Goal: Information Seeking & Learning: Learn about a topic

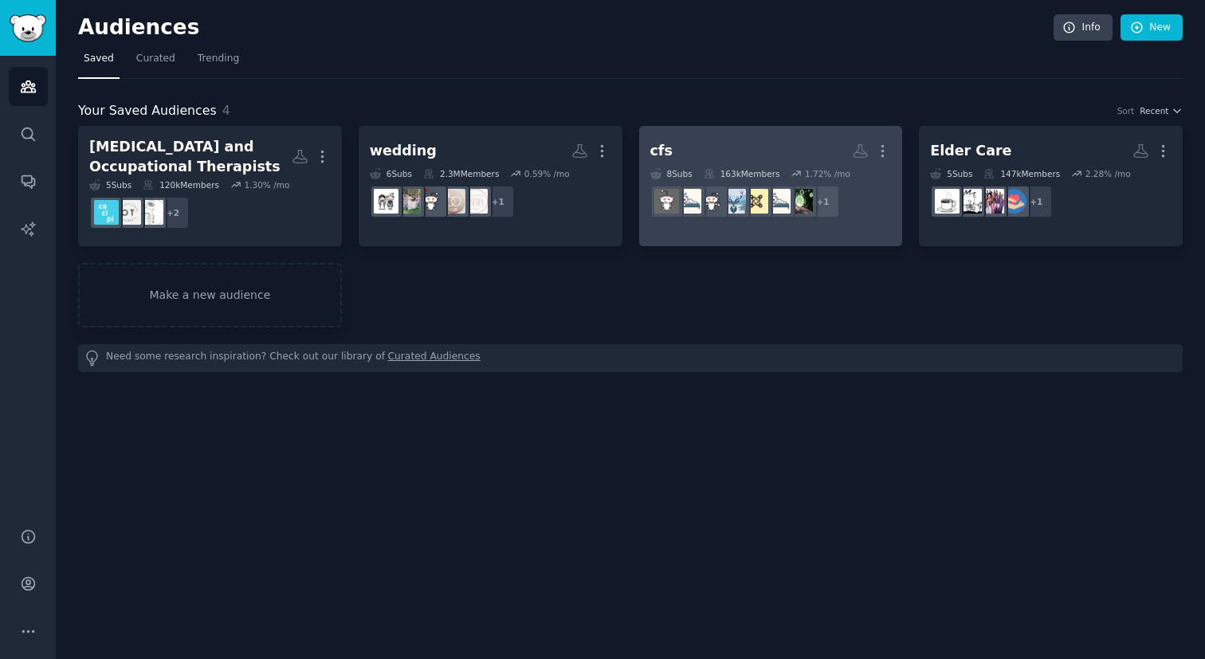
click at [774, 159] on h2 "cfs More" at bounding box center [770, 151] width 241 height 28
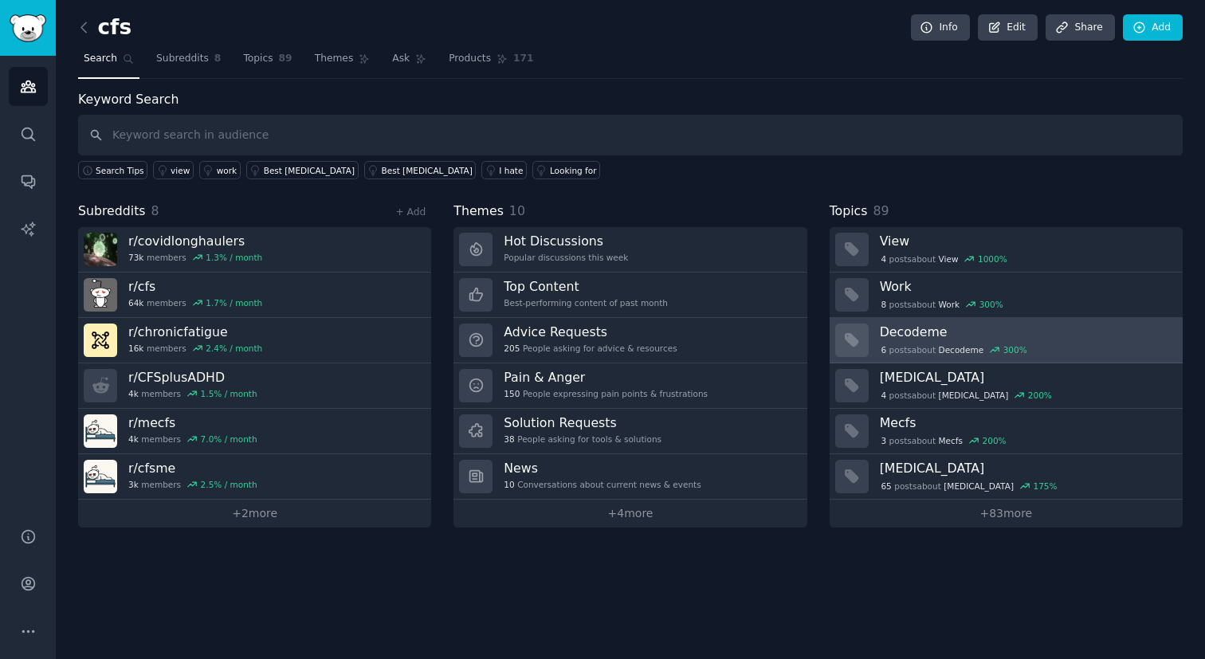
click at [1038, 337] on h3 "Decodeme" at bounding box center [1026, 332] width 292 height 17
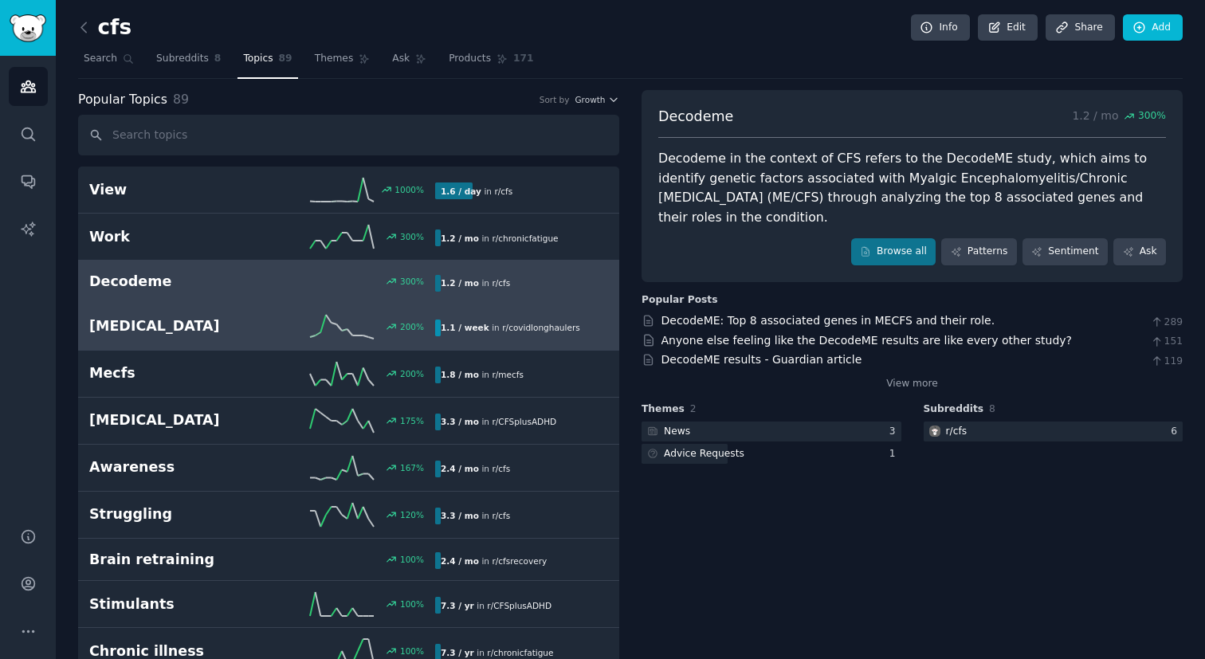
click at [502, 324] on span "r/ covidlonghaulers" at bounding box center [540, 328] width 77 height 10
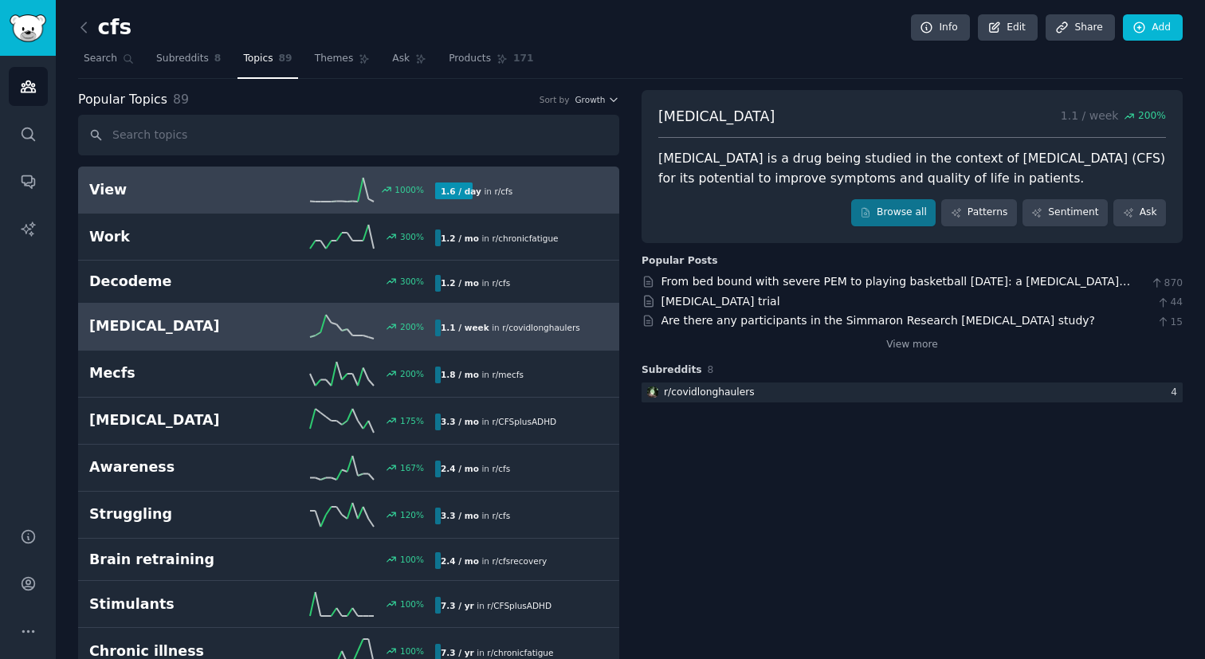
click at [536, 208] on link "View 1000 % 1.6 / day in r/ cfs" at bounding box center [348, 190] width 541 height 47
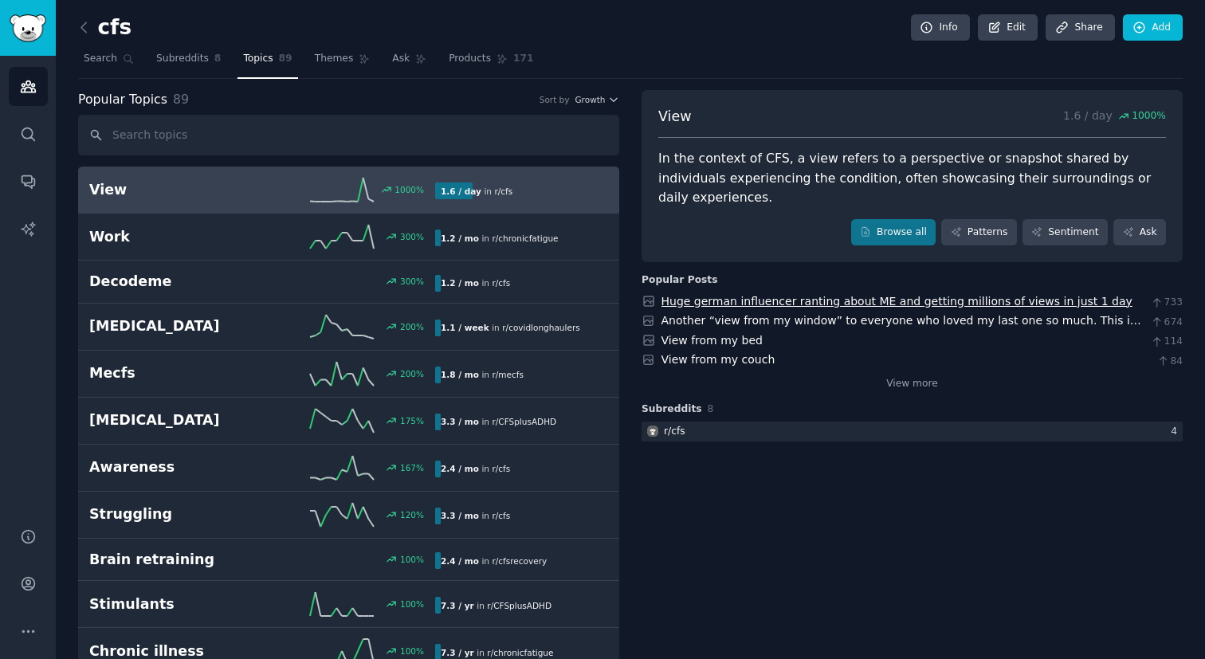
click at [736, 295] on link "Huge german influencer ranting about ME and getting millions of views in just 1…" at bounding box center [896, 301] width 471 height 13
click at [903, 314] on link "Another “view from my window” to everyone who loved my last one so much. This i…" at bounding box center [901, 328] width 480 height 29
click at [891, 377] on link "View more" at bounding box center [912, 384] width 52 height 14
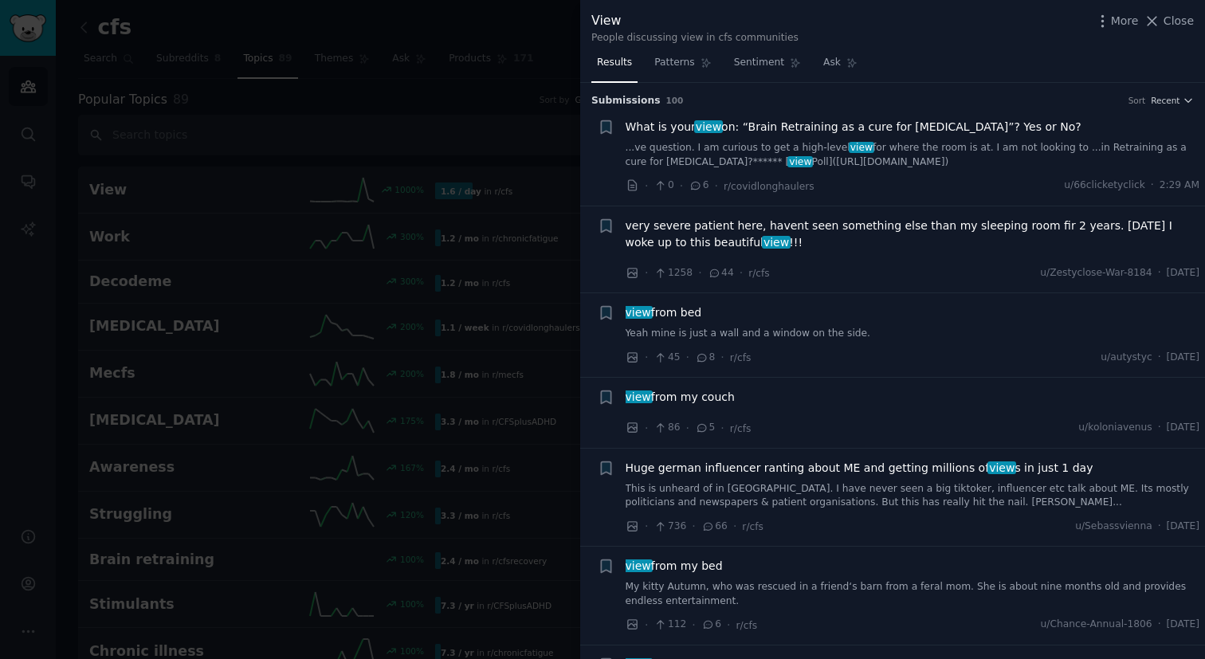
click at [987, 125] on span "What is your view on: “Brain Retraining as a cure for [MEDICAL_DATA]”? Yes or N…" at bounding box center [854, 127] width 456 height 17
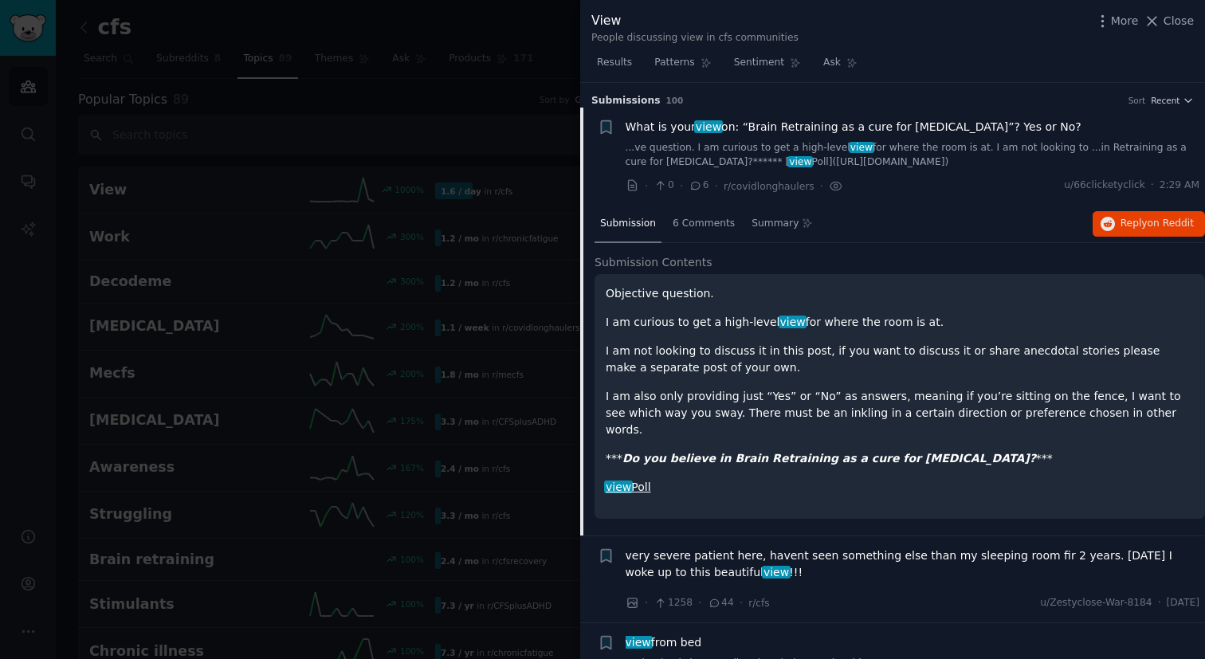
scroll to position [25, 0]
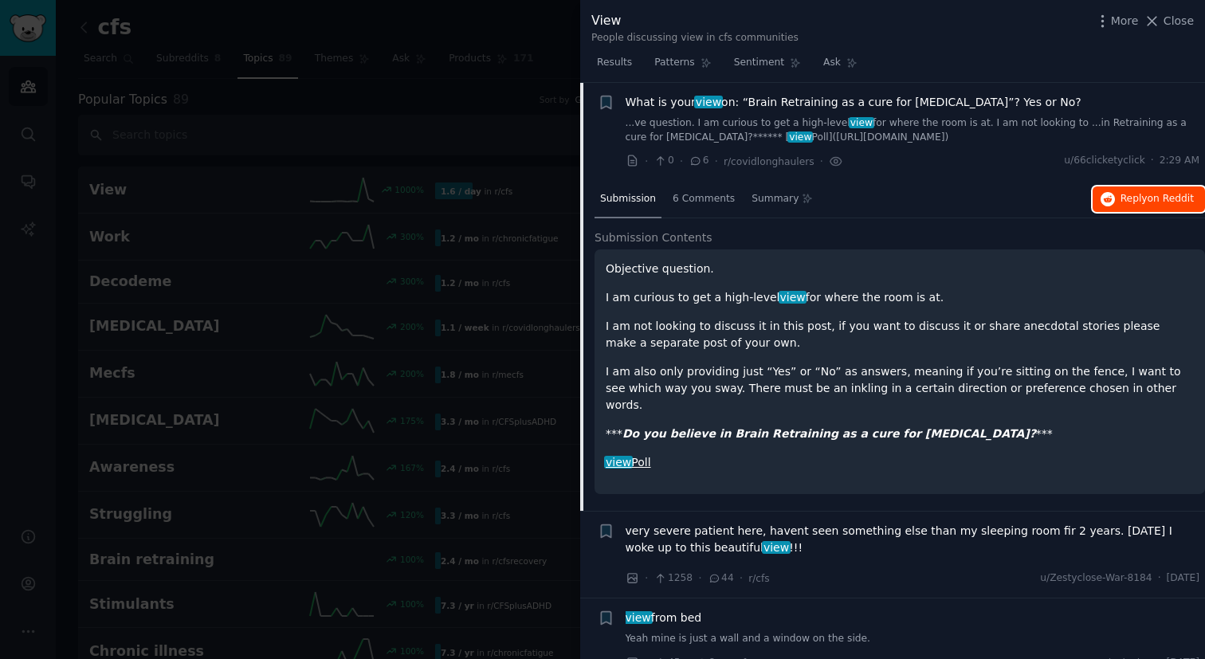
click at [1142, 198] on span "Reply on Reddit" at bounding box center [1157, 199] width 73 height 14
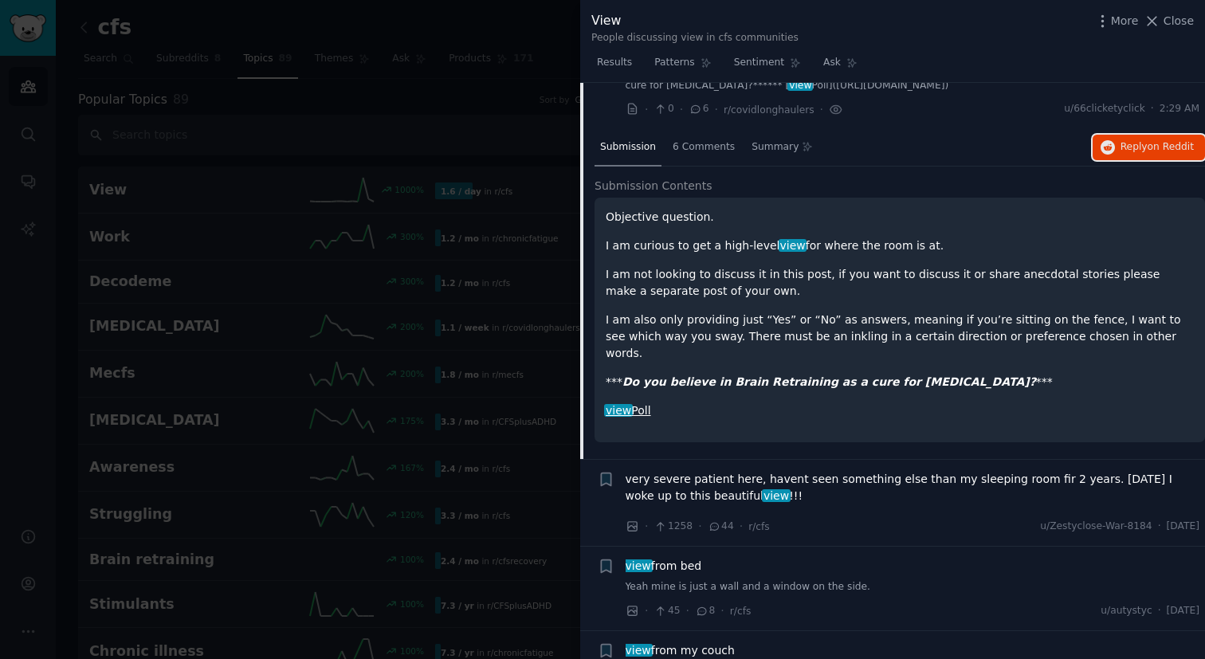
scroll to position [99, 0]
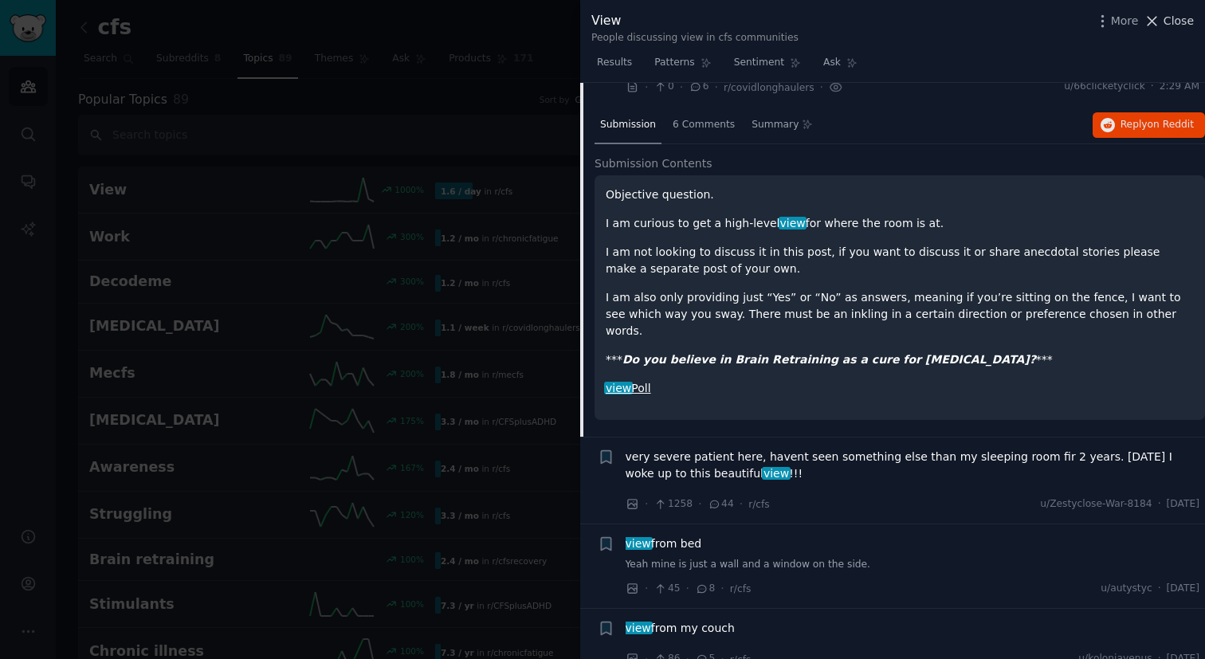
click at [1160, 23] on icon at bounding box center [1152, 21] width 17 height 17
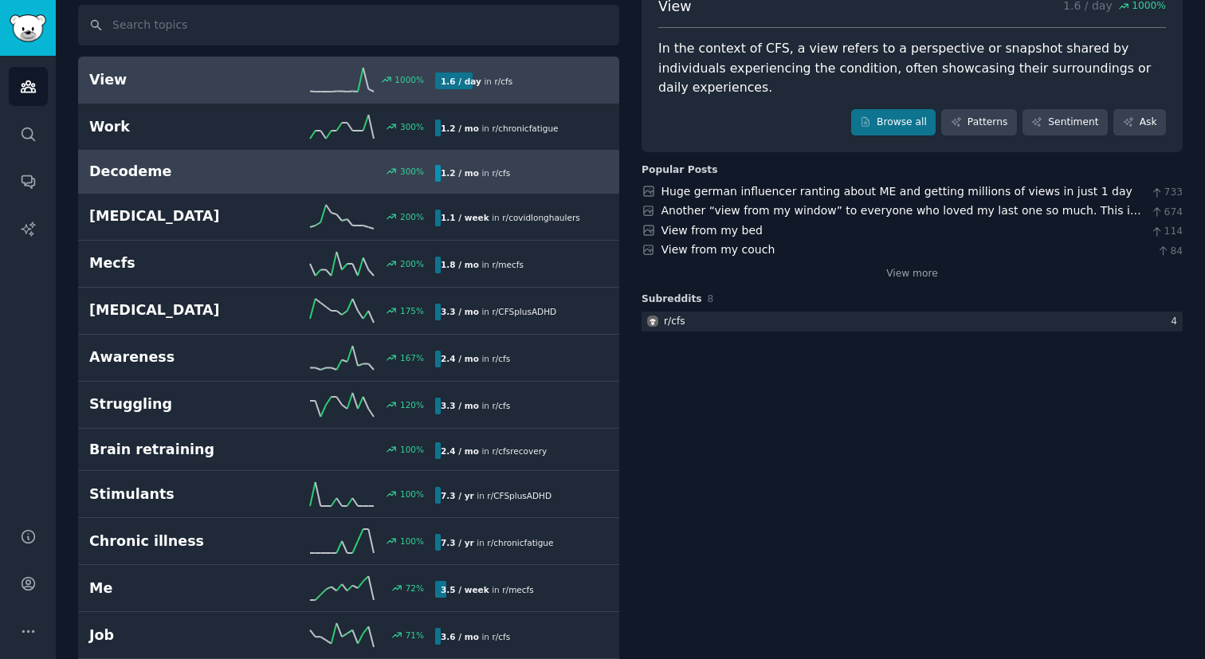
scroll to position [119, 0]
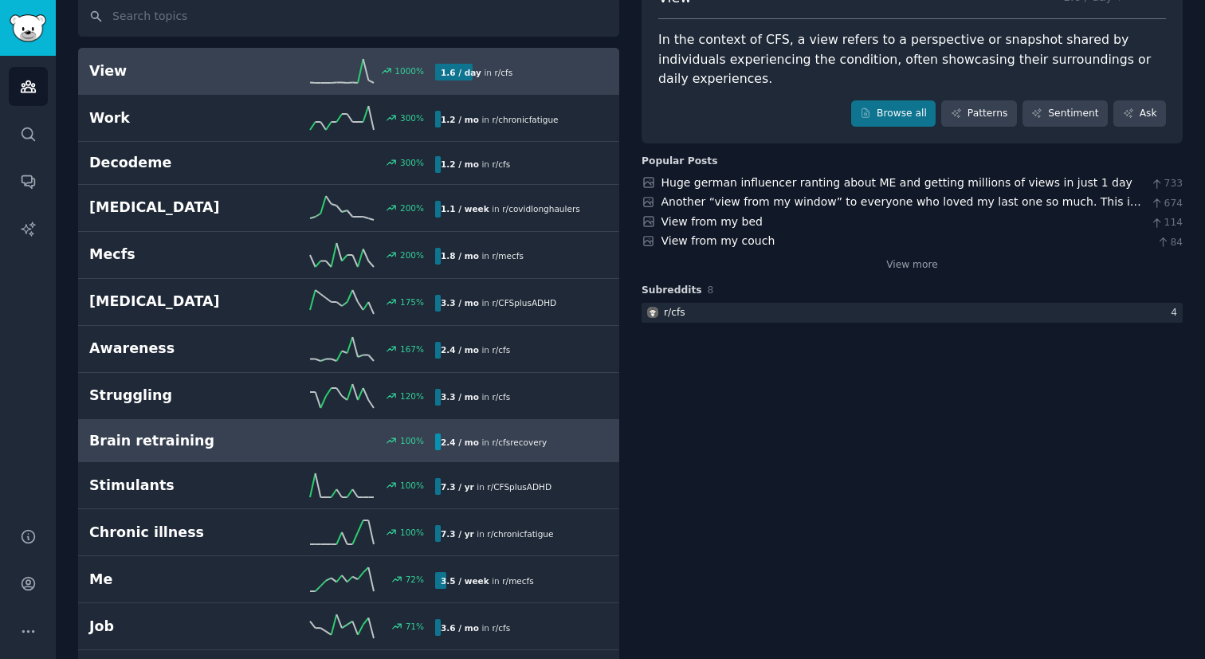
click at [502, 428] on link "Brain retraining 100 % 2.4 / mo in r/ cfsrecovery" at bounding box center [348, 441] width 541 height 43
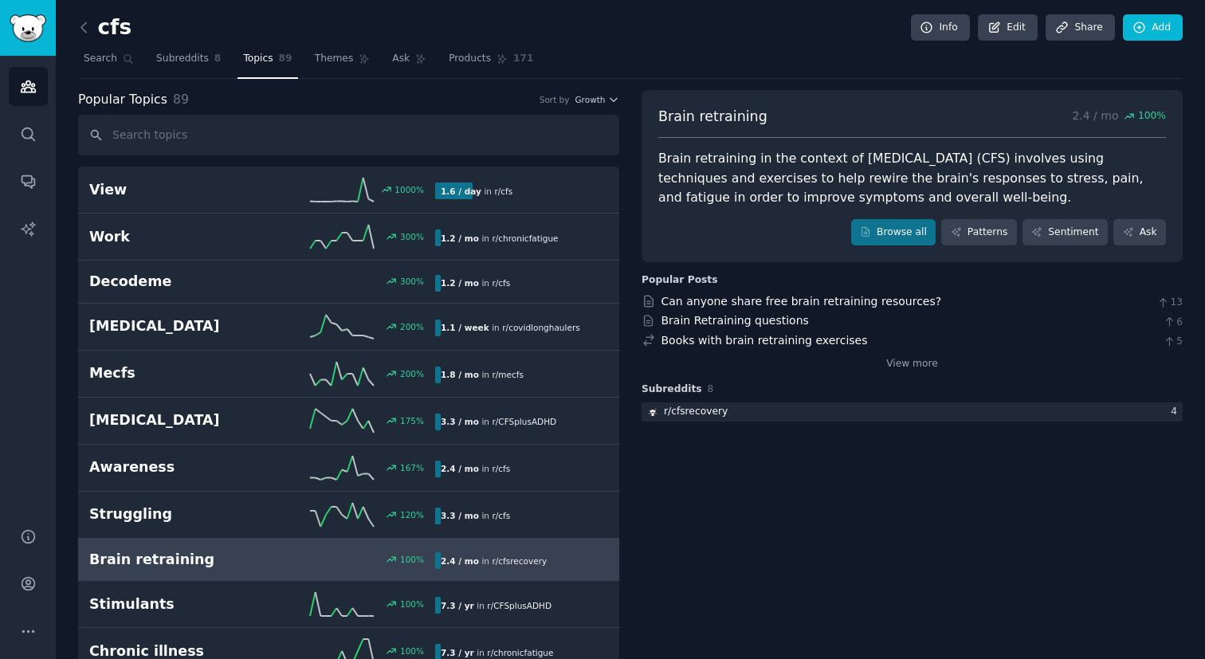
click at [581, 104] on span "Growth" at bounding box center [590, 99] width 30 height 11
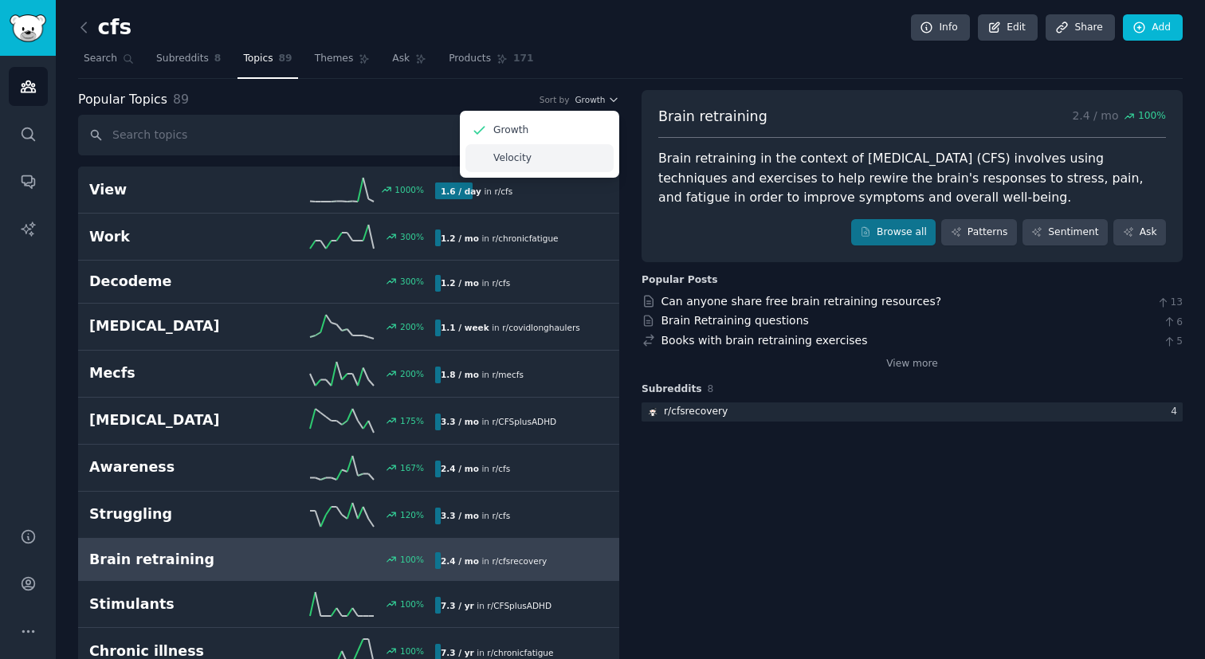
click at [566, 163] on div "Velocity" at bounding box center [539, 158] width 148 height 28
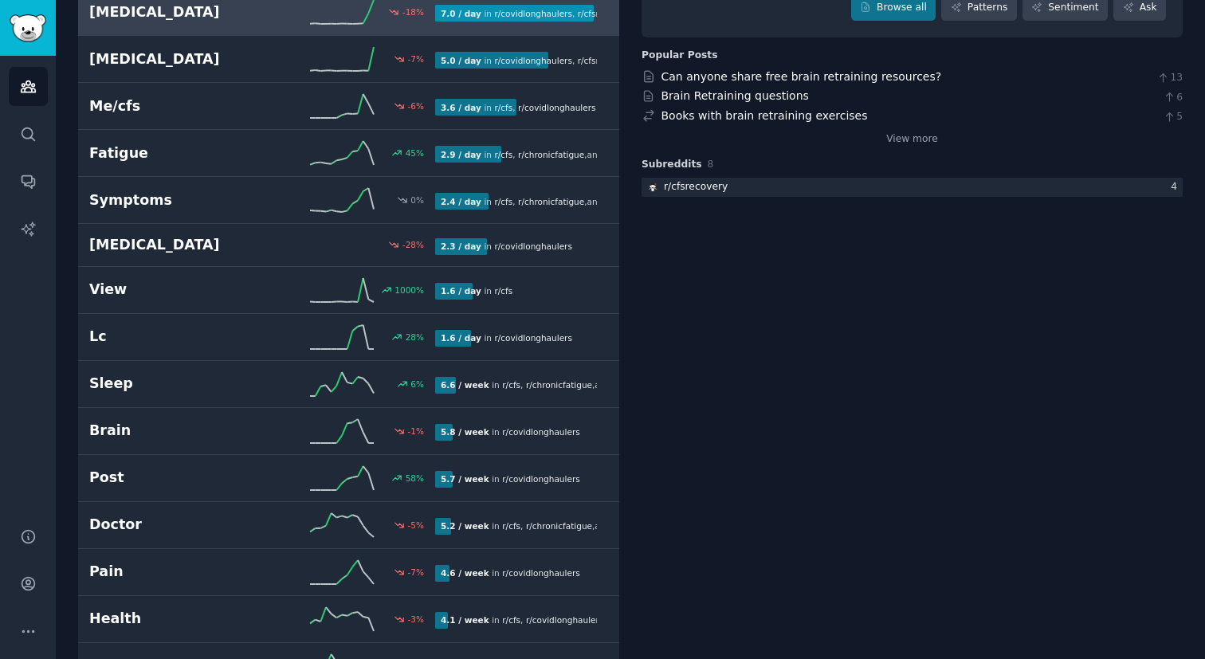
scroll to position [226, 0]
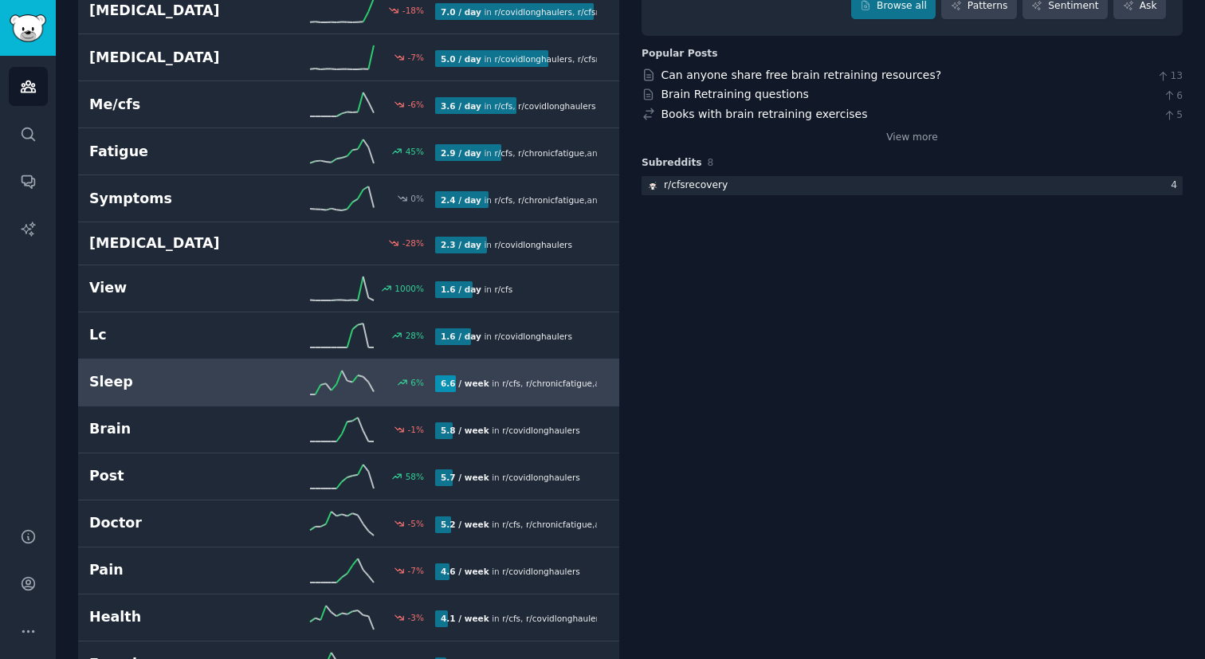
click at [564, 367] on link "Sleep 6 % 6.6 / week in r/ cfs , r/ chronicfatigue , and 2 other s" at bounding box center [348, 382] width 541 height 47
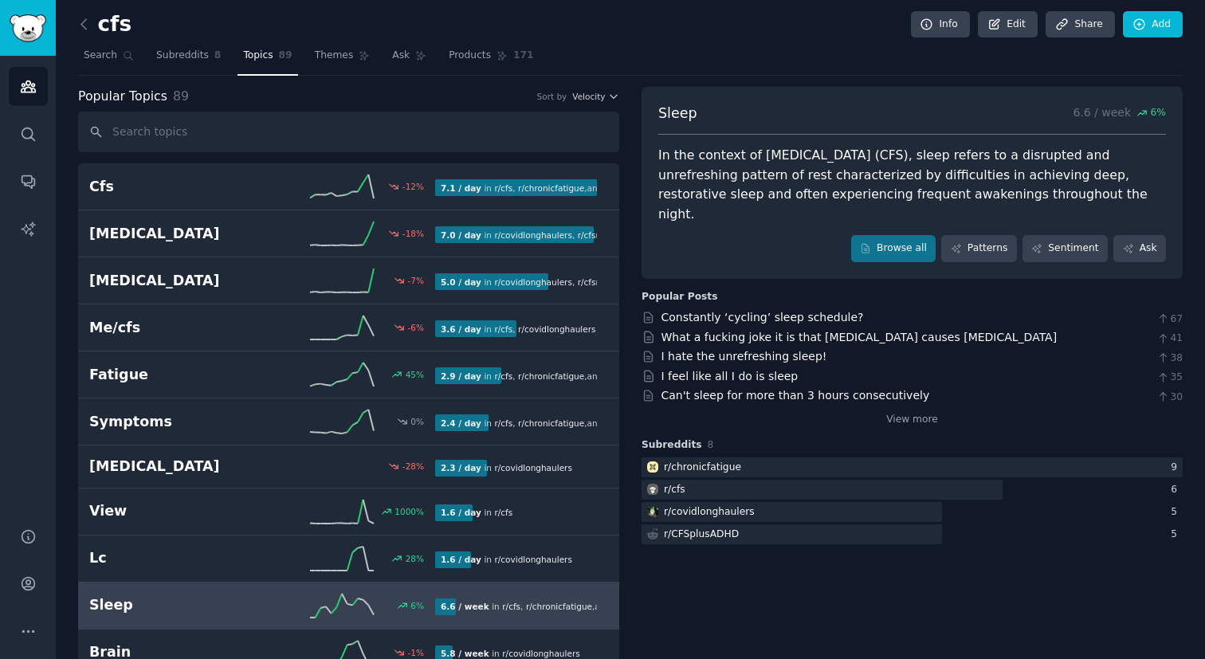
scroll to position [14, 0]
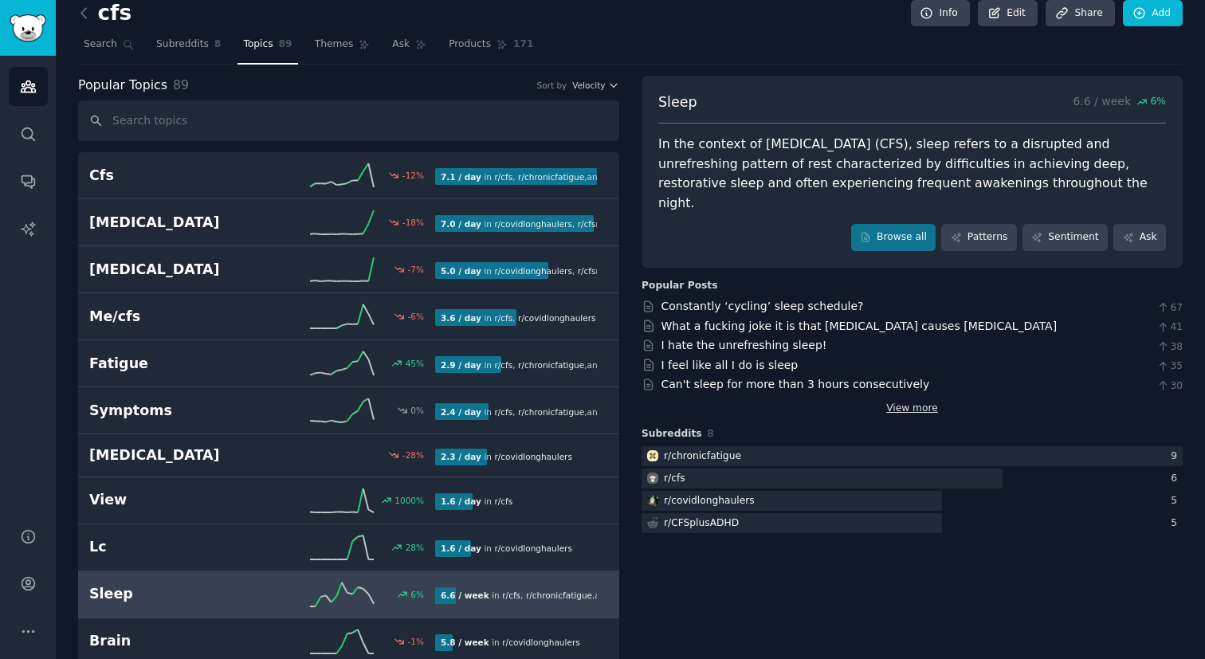
click at [896, 402] on link "View more" at bounding box center [912, 409] width 52 height 14
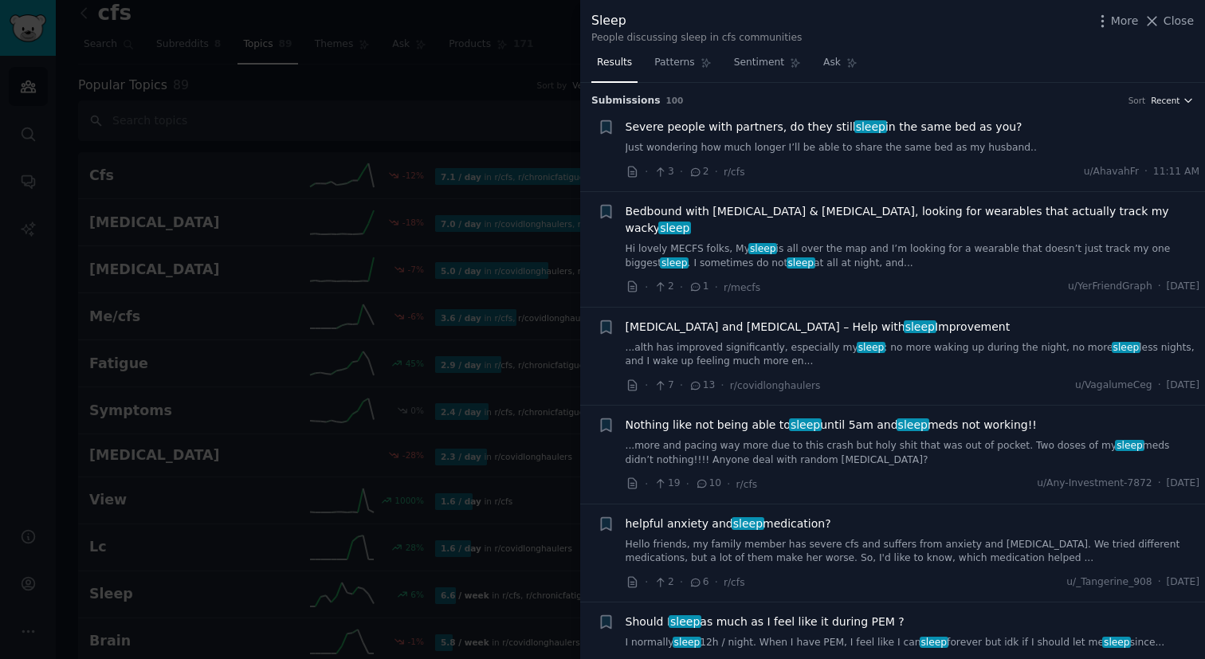
click at [1175, 100] on span "Recent" at bounding box center [1165, 100] width 29 height 11
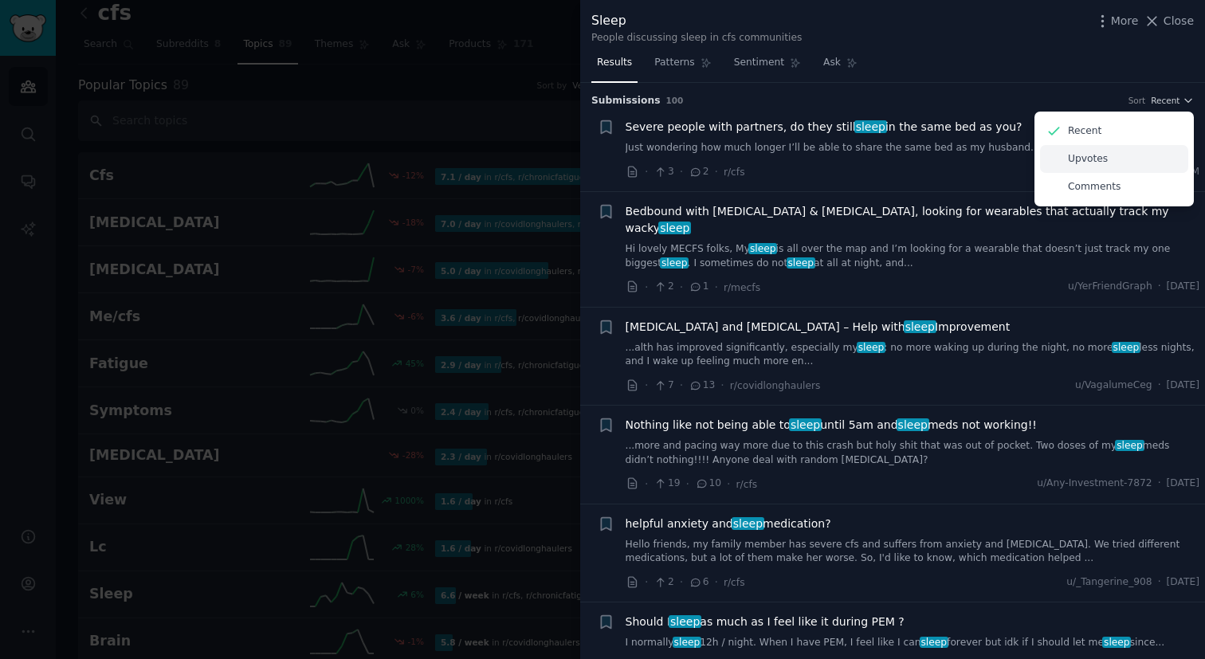
click at [1137, 152] on div "Upvotes" at bounding box center [1114, 159] width 148 height 28
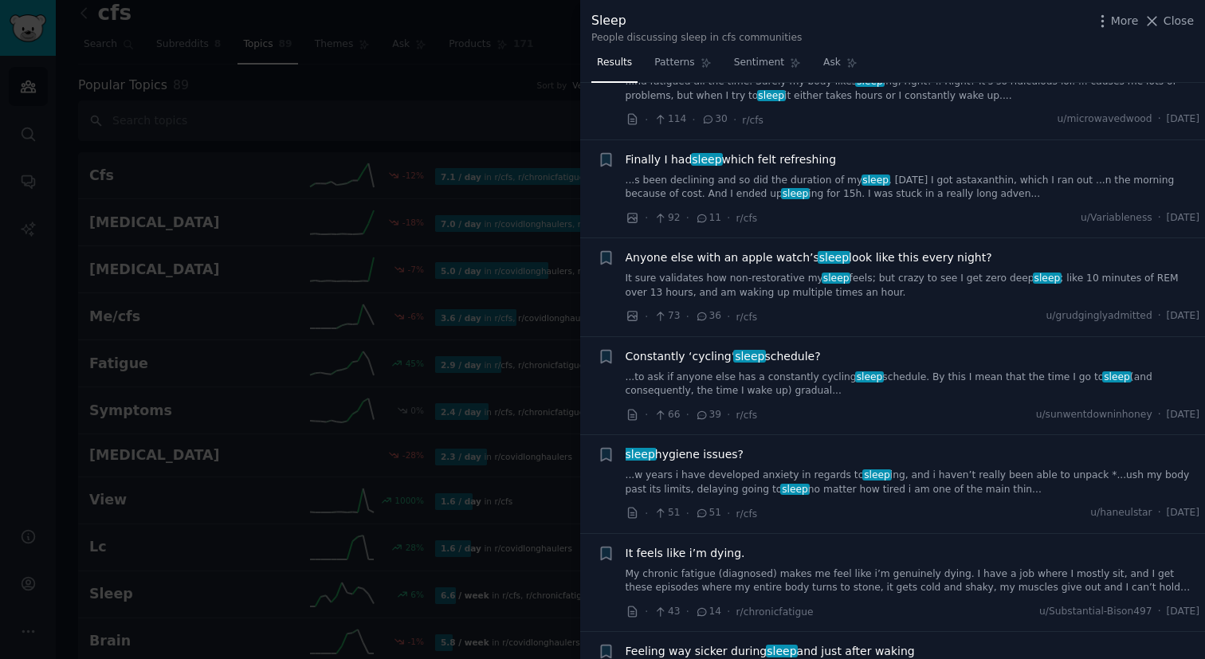
scroll to position [67, 0]
click at [1150, 27] on icon at bounding box center [1152, 21] width 17 height 17
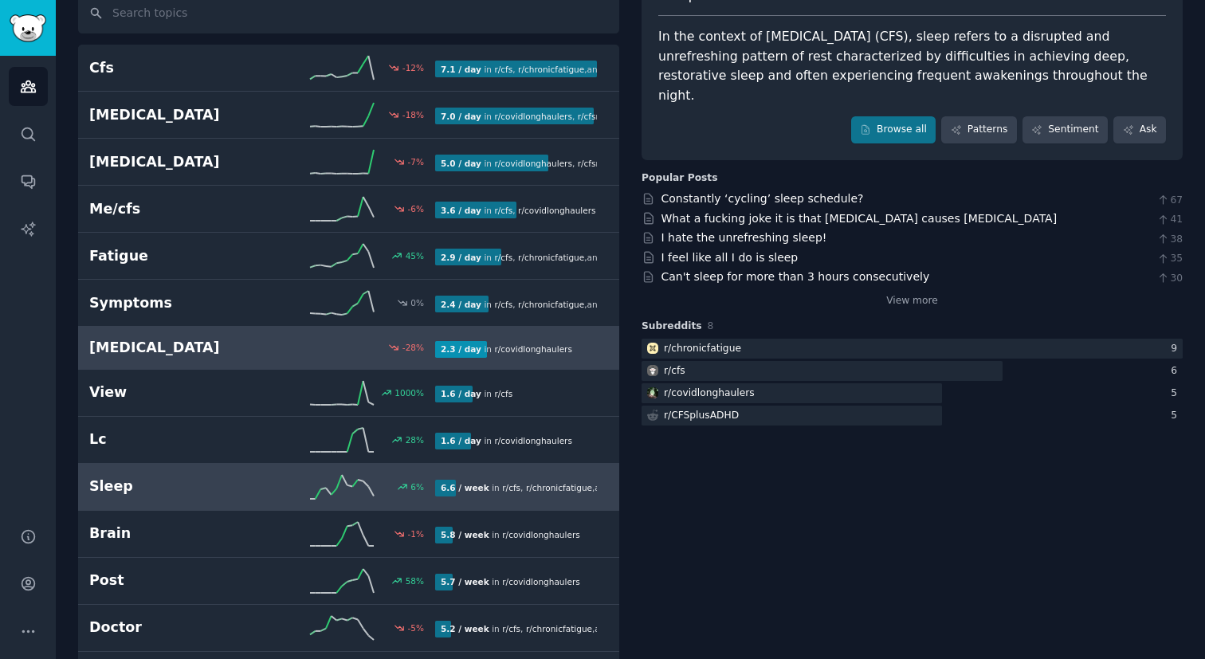
scroll to position [128, 0]
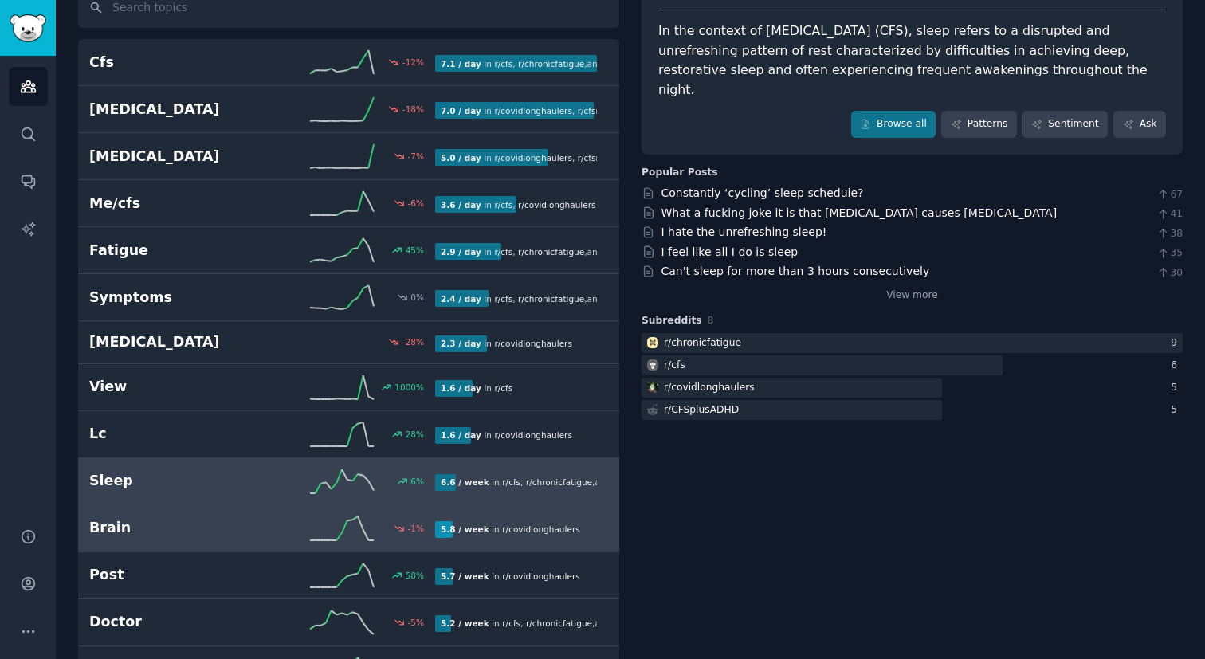
click at [513, 508] on link "Brain -1 % 5.8 / week in r/ covidlonghaulers" at bounding box center [348, 528] width 541 height 47
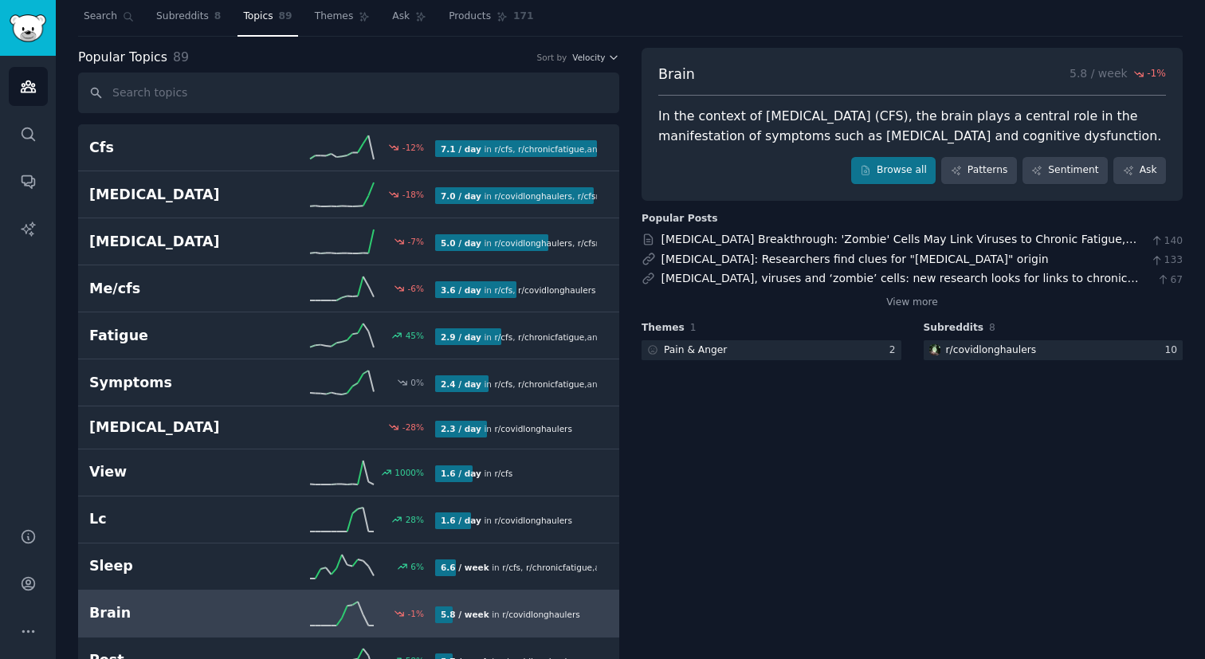
scroll to position [36, 0]
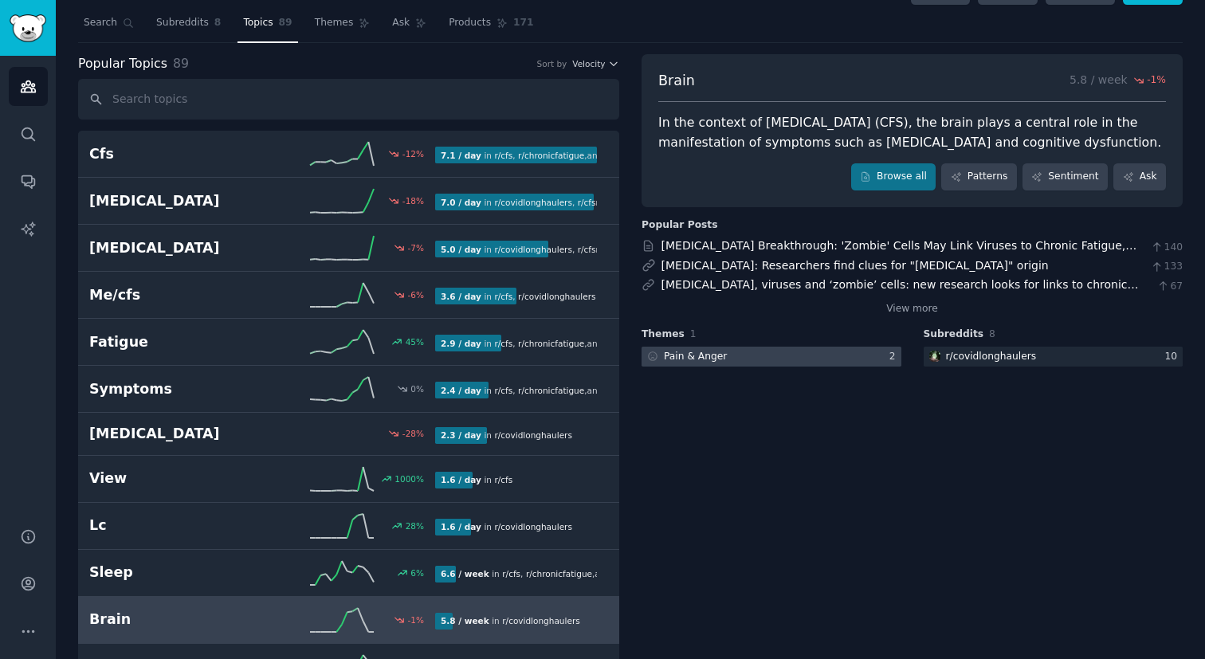
click at [811, 357] on div at bounding box center [772, 357] width 260 height 20
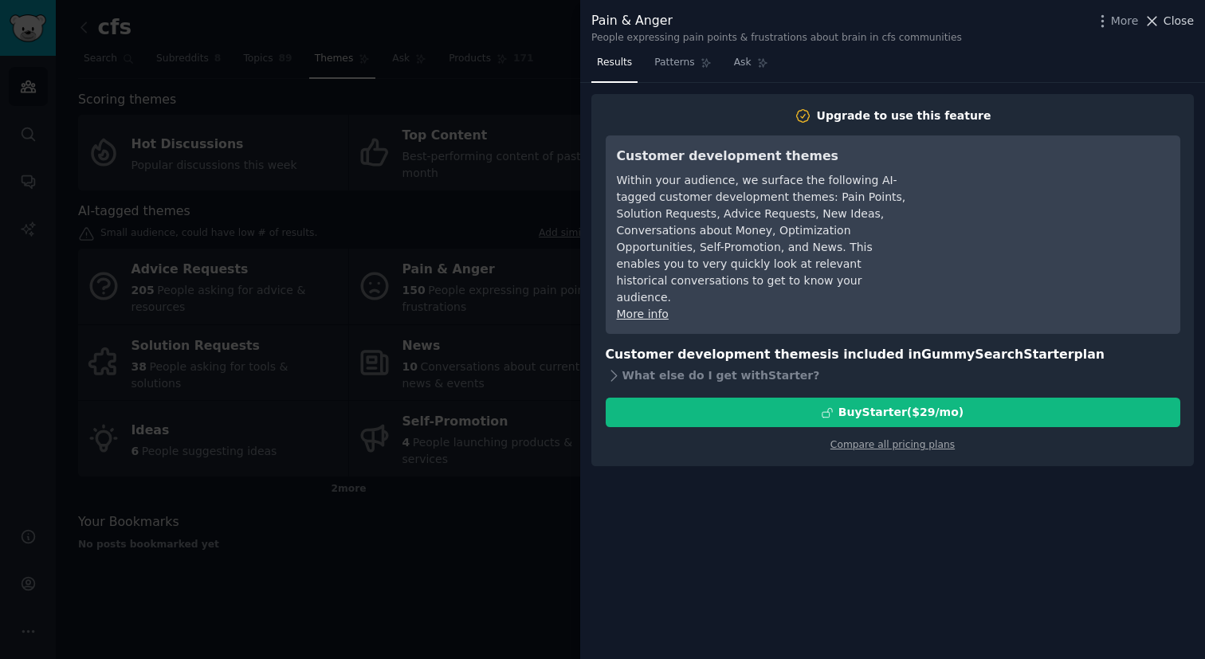
click at [1160, 26] on icon at bounding box center [1152, 21] width 17 height 17
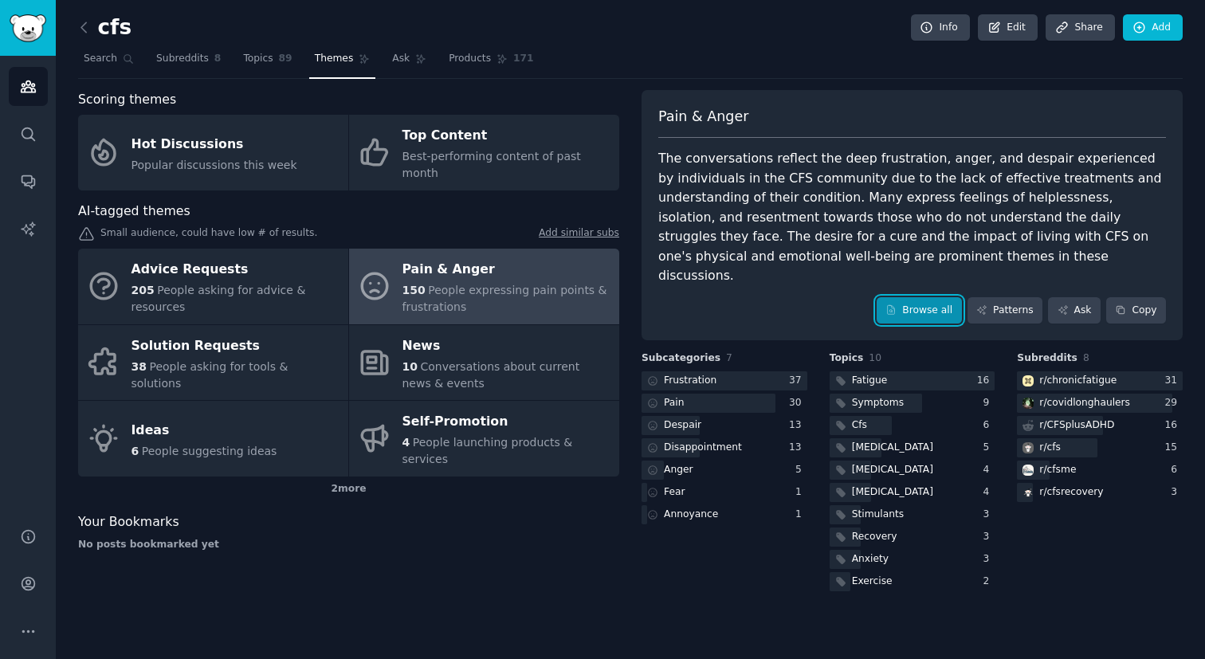
click at [950, 297] on link "Browse all" at bounding box center [919, 310] width 85 height 27
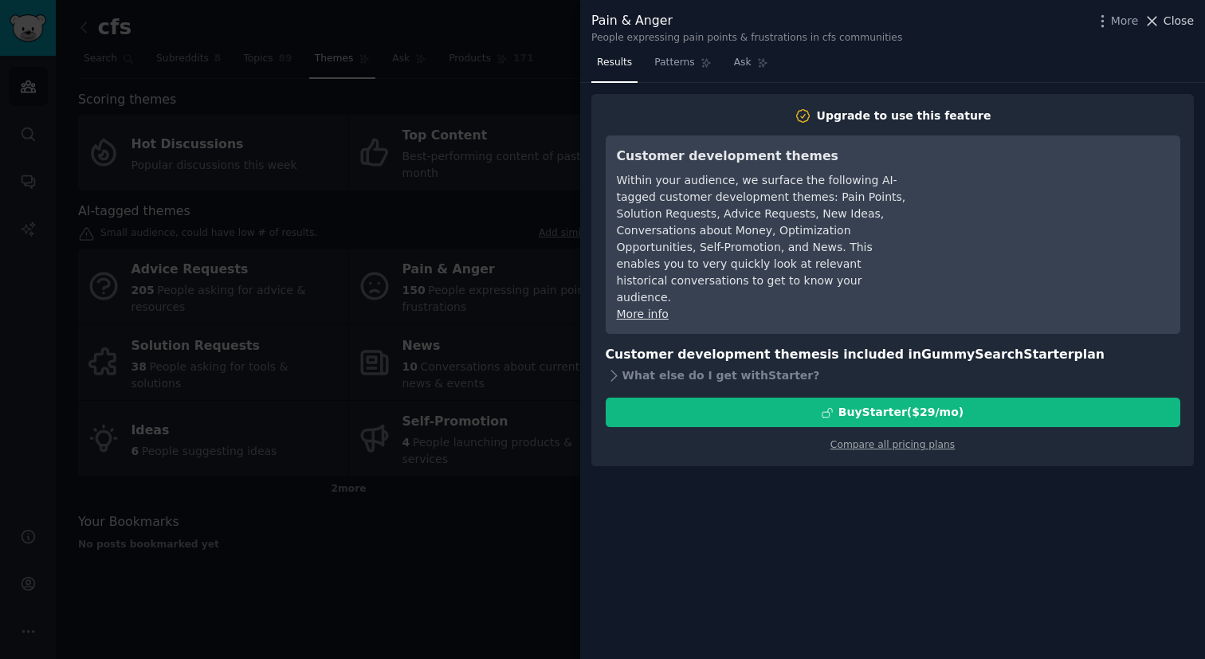
click at [1188, 22] on span "Close" at bounding box center [1179, 21] width 30 height 17
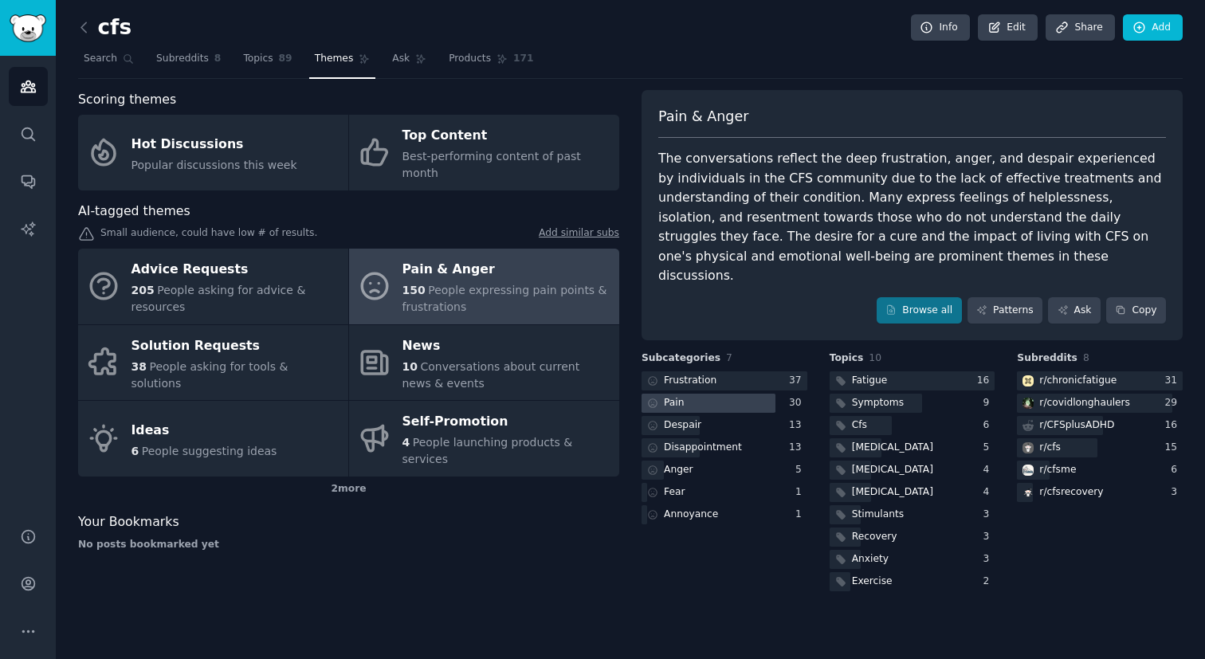
click at [750, 394] on div at bounding box center [709, 404] width 134 height 20
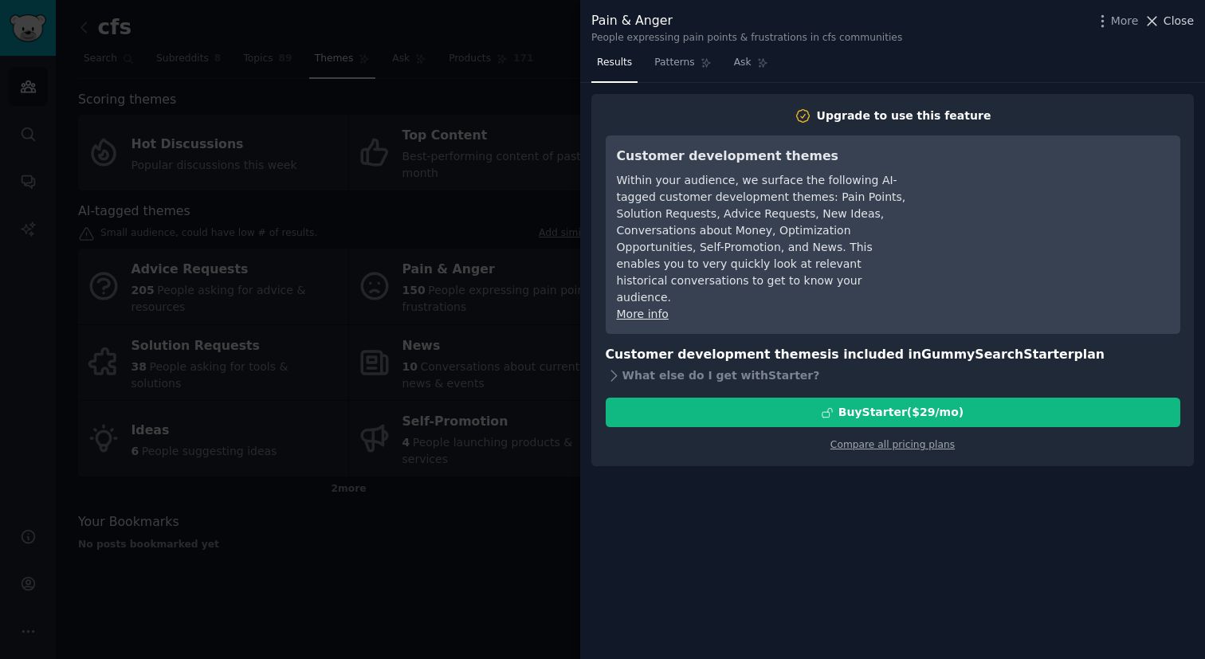
click at [1163, 22] on button "Close" at bounding box center [1169, 21] width 50 height 17
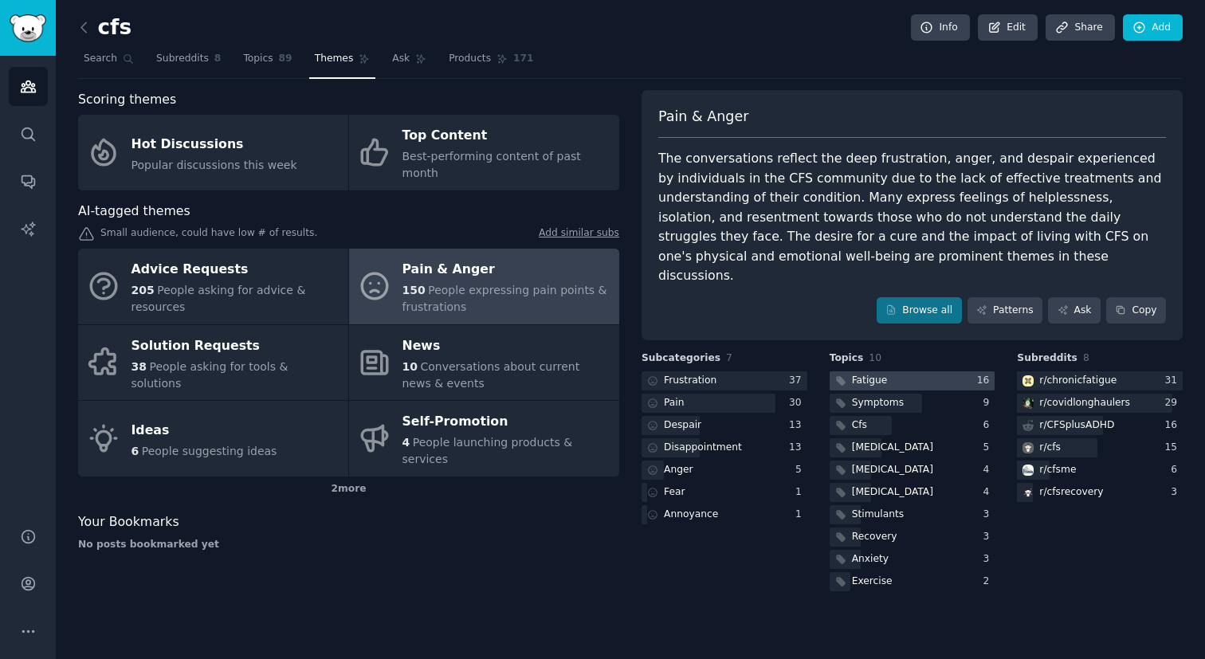
click at [881, 371] on div "Fatigue" at bounding box center [860, 381] width 61 height 20
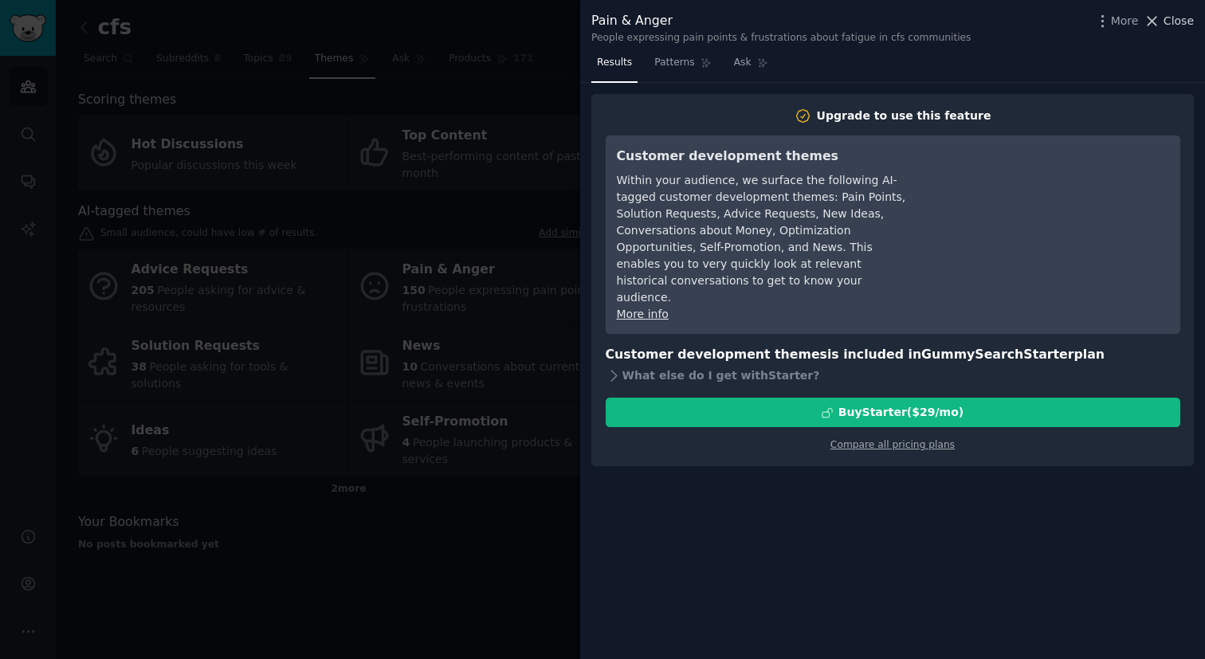
click at [1148, 25] on icon at bounding box center [1152, 21] width 9 height 9
click at [1159, 19] on icon at bounding box center [1152, 21] width 17 height 17
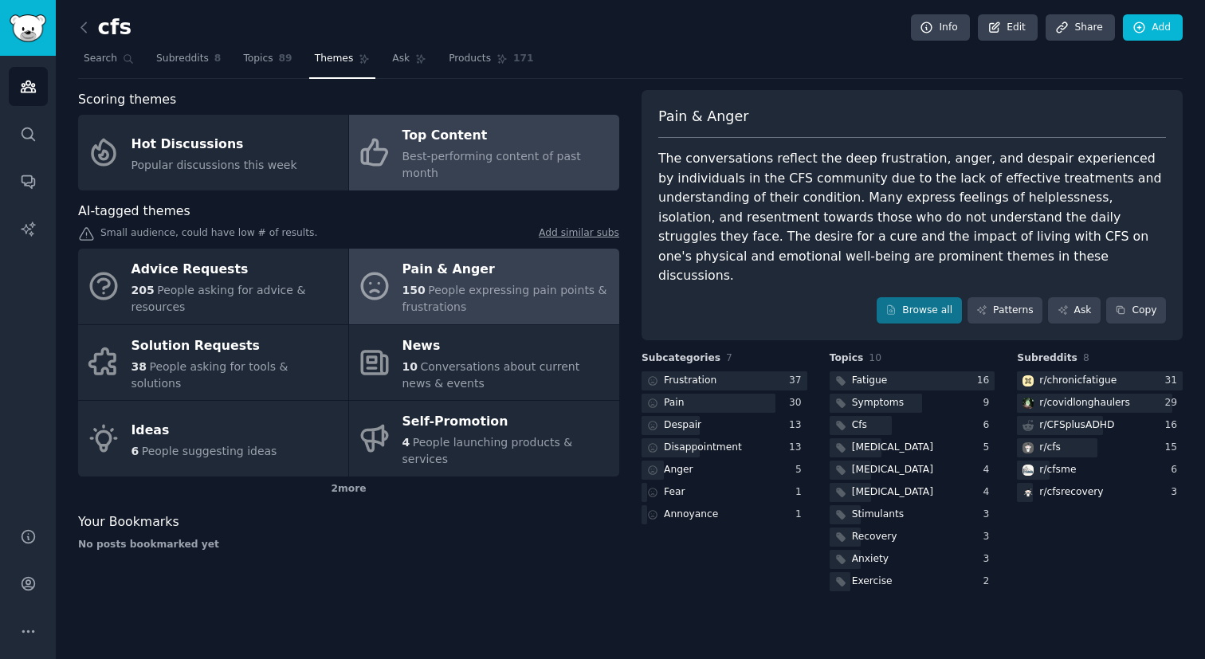
click at [398, 151] on link "Top Content Best-performing content of past month" at bounding box center [484, 153] width 270 height 76
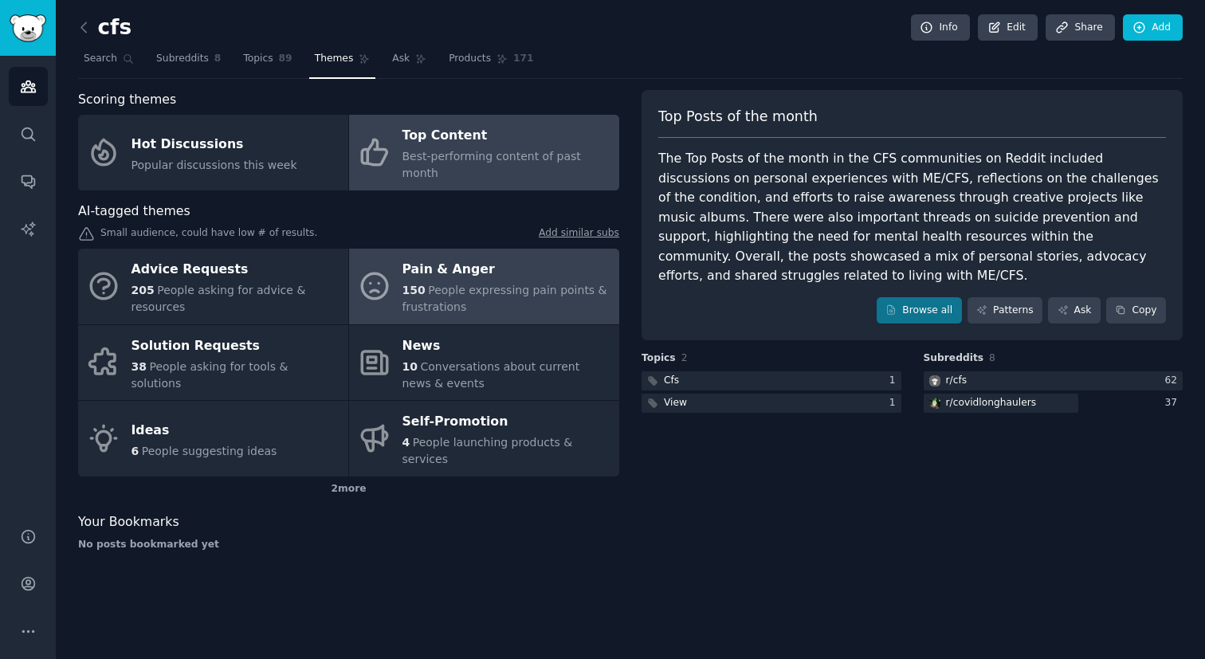
click at [520, 284] on span "People expressing pain points & frustrations" at bounding box center [504, 298] width 205 height 29
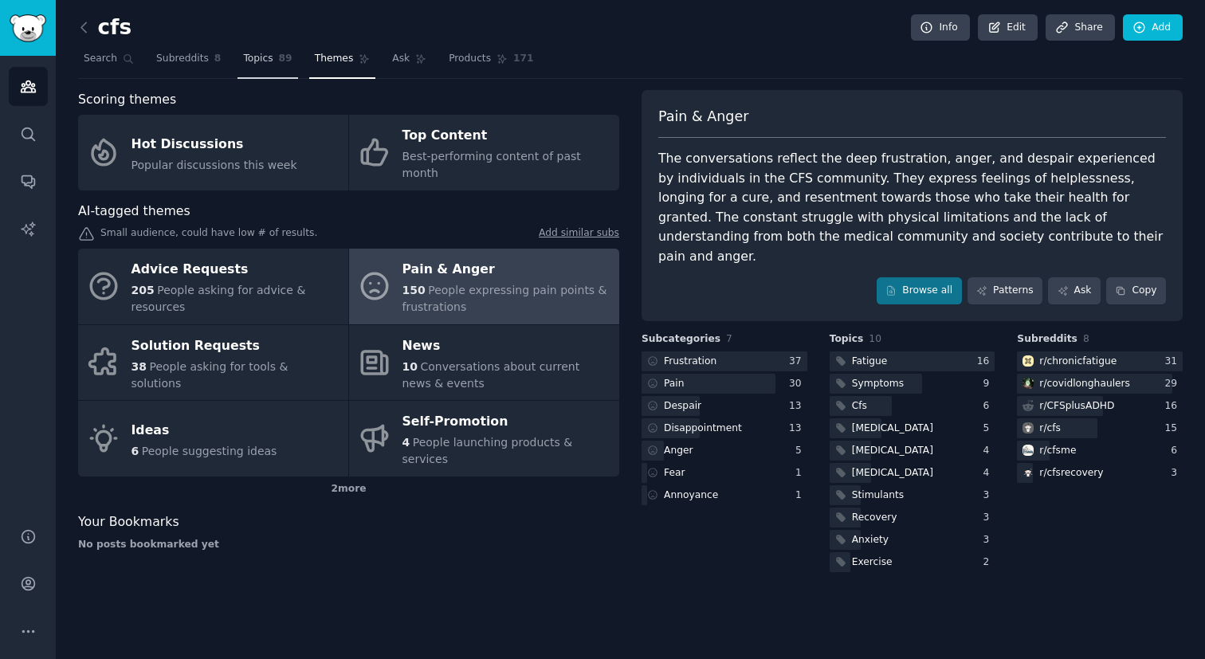
click at [250, 65] on span "Topics" at bounding box center [257, 59] width 29 height 14
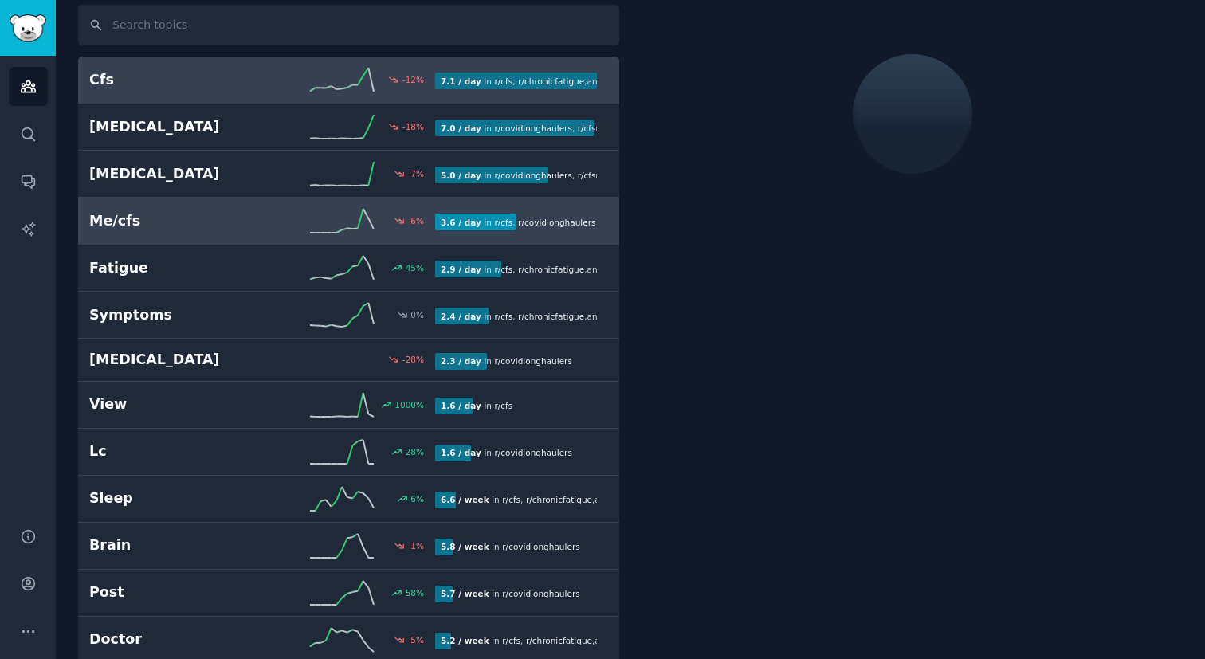
scroll to position [246, 0]
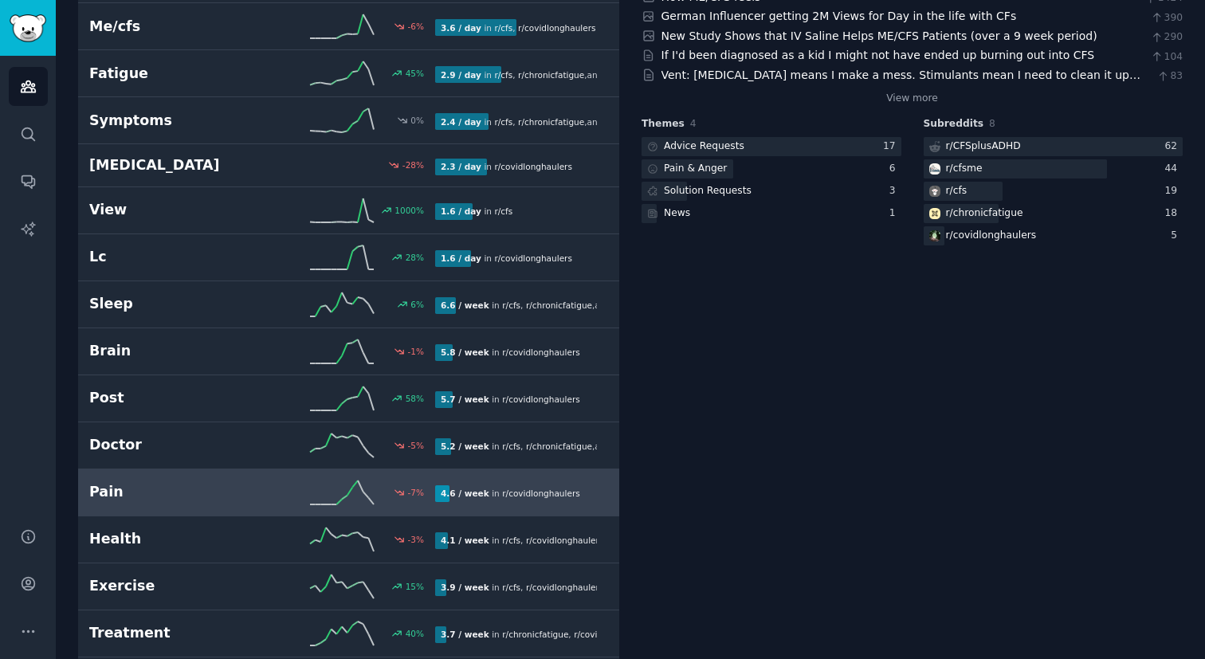
click at [294, 488] on div "-7 %" at bounding box center [348, 493] width 173 height 24
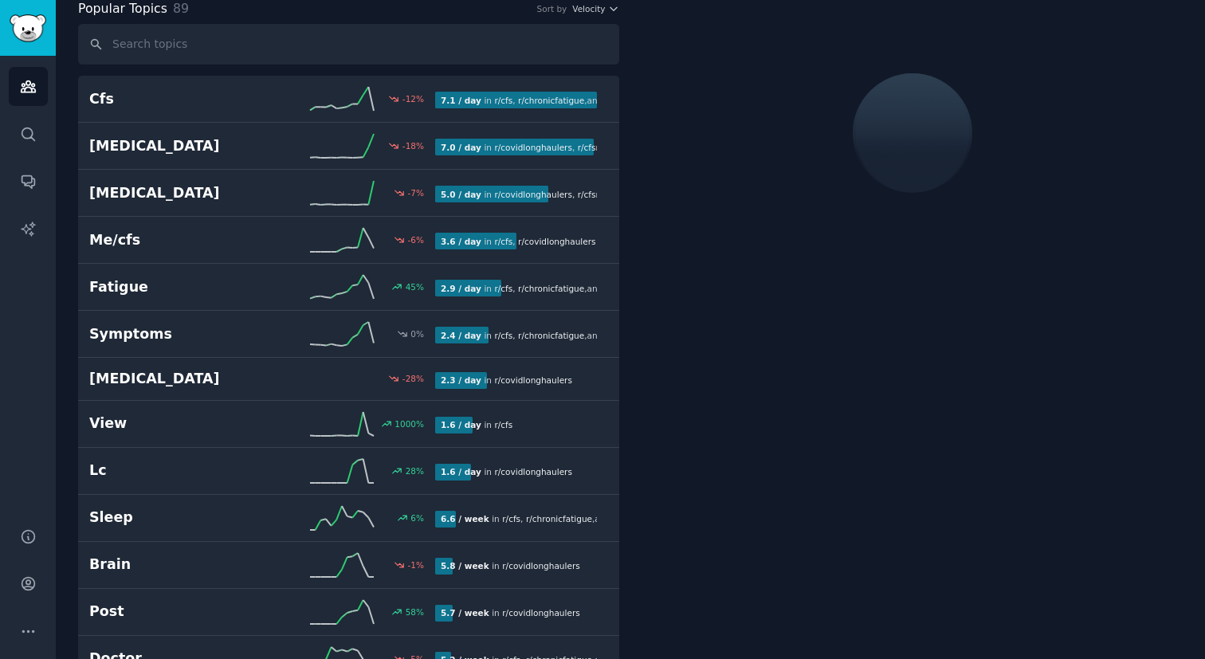
scroll to position [89, 0]
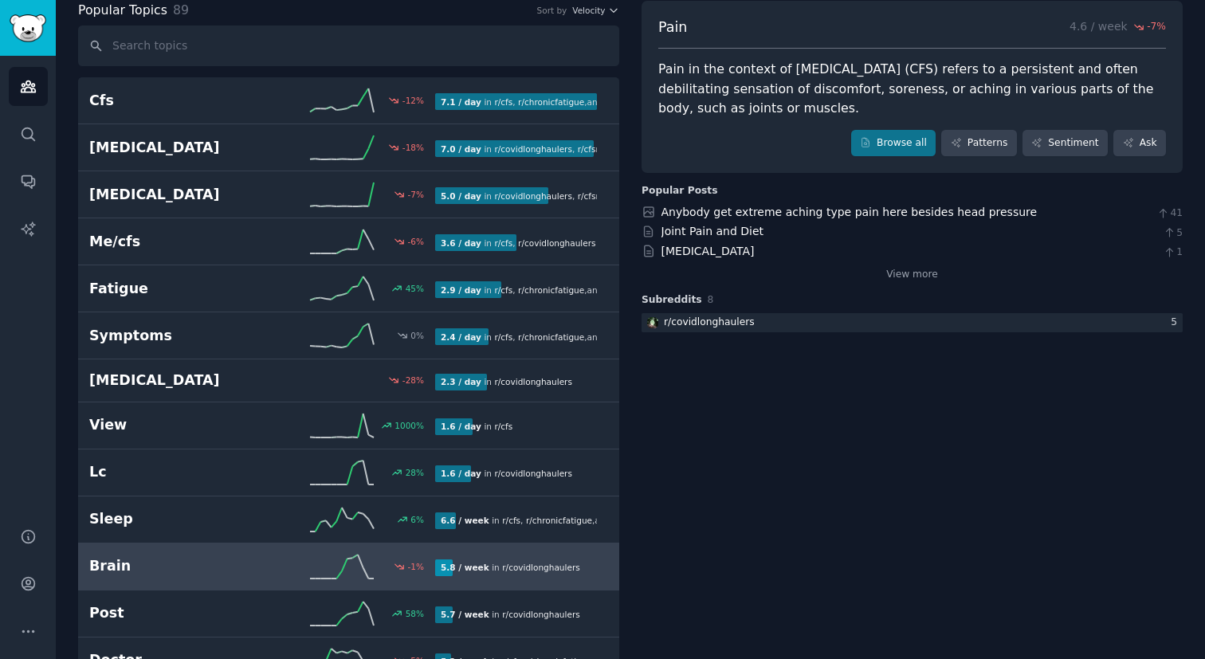
click at [504, 568] on span "r/ covidlonghaulers" at bounding box center [540, 568] width 77 height 10
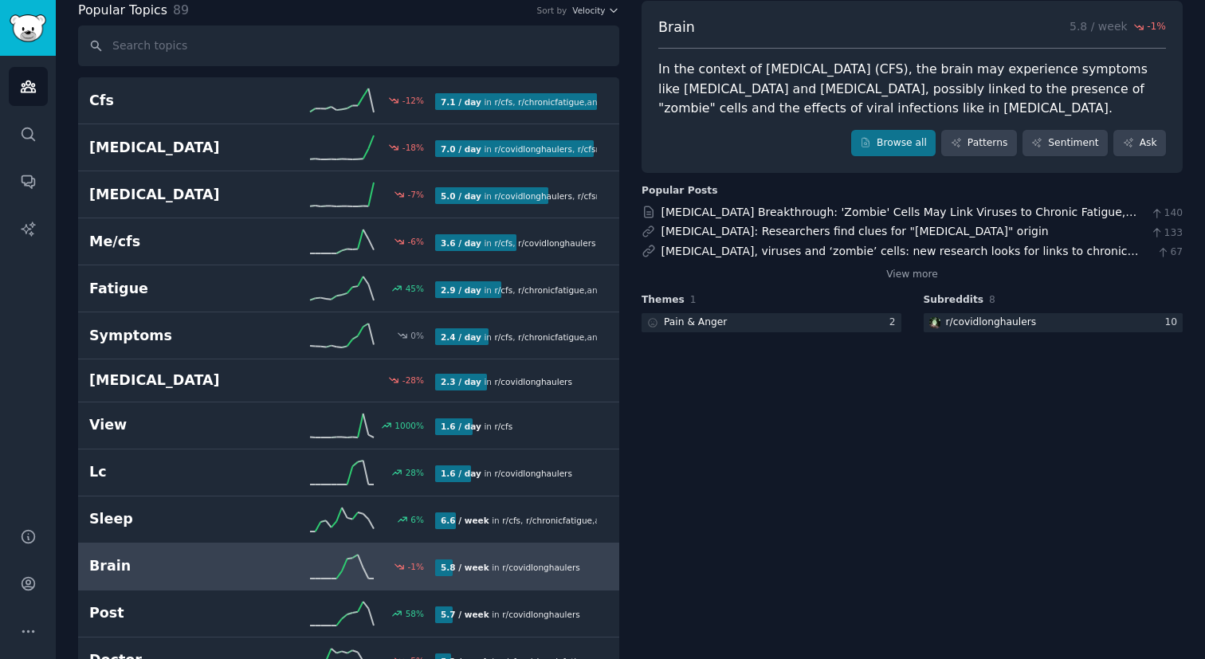
scroll to position [64, 0]
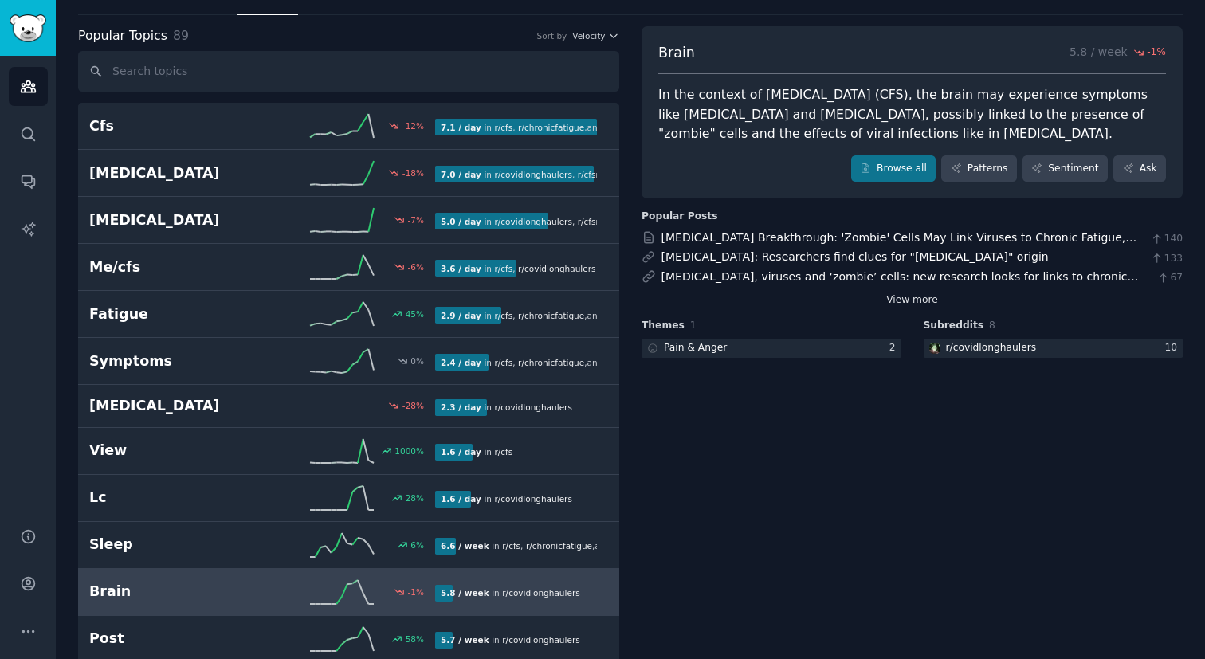
click at [926, 296] on link "View more" at bounding box center [912, 300] width 52 height 14
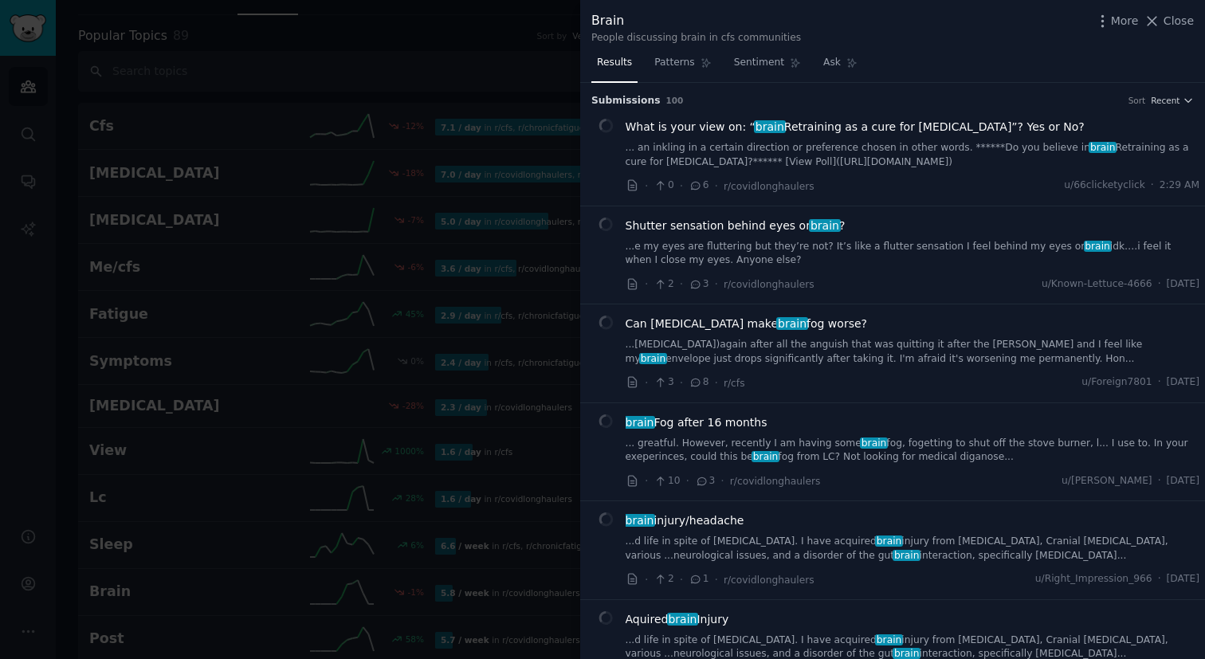
click at [1150, 94] on h3 "Submission s 100 Sort Recent" at bounding box center [892, 101] width 603 height 14
click at [1151, 100] on span "Recent" at bounding box center [1165, 100] width 29 height 11
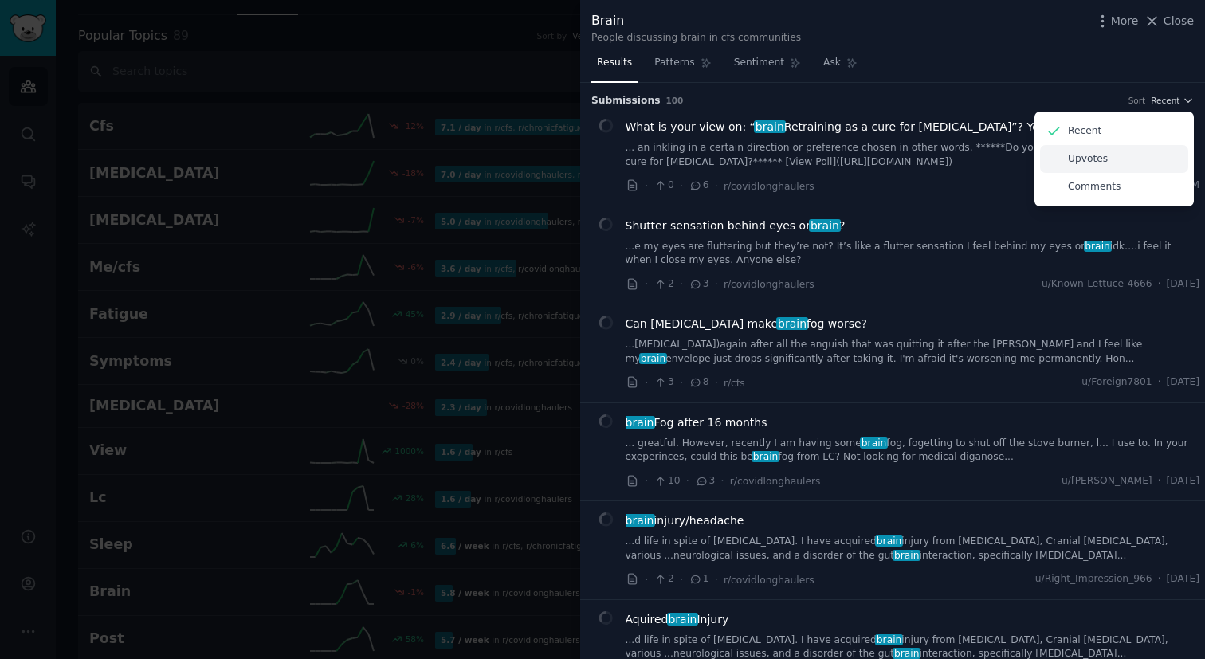
click at [1114, 159] on div "Upvotes" at bounding box center [1114, 159] width 148 height 28
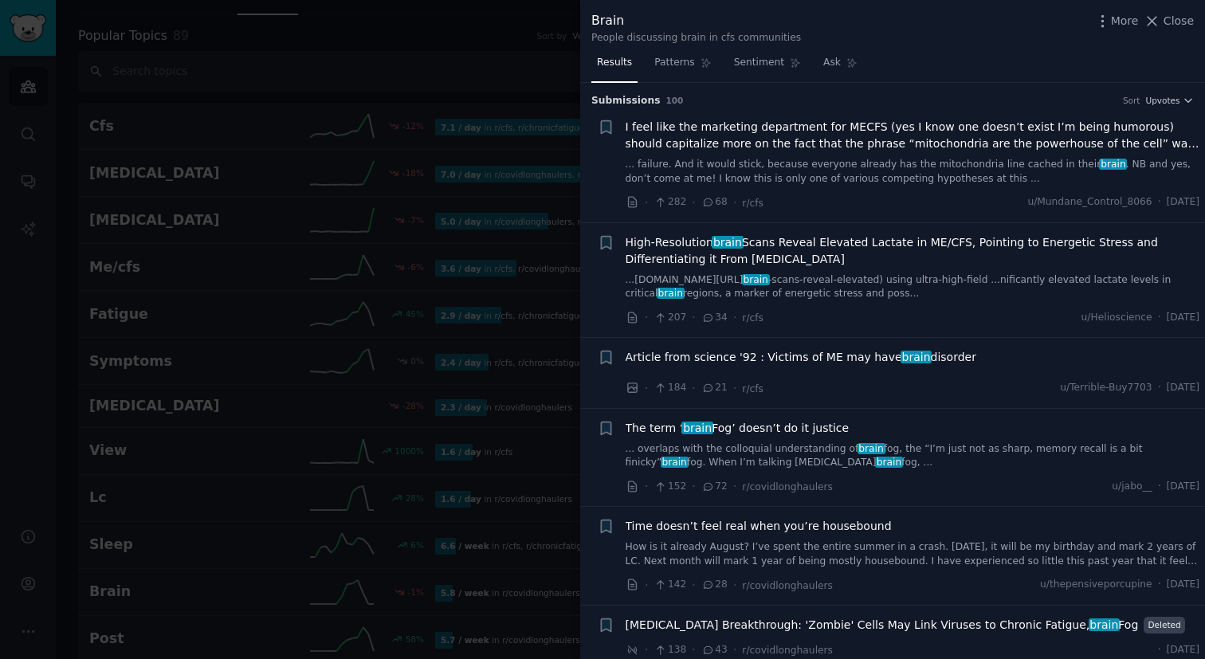
click at [1095, 142] on span "I feel like the marketing department for MECFS (yes I know one doesn’t exist I’…" at bounding box center [913, 135] width 575 height 33
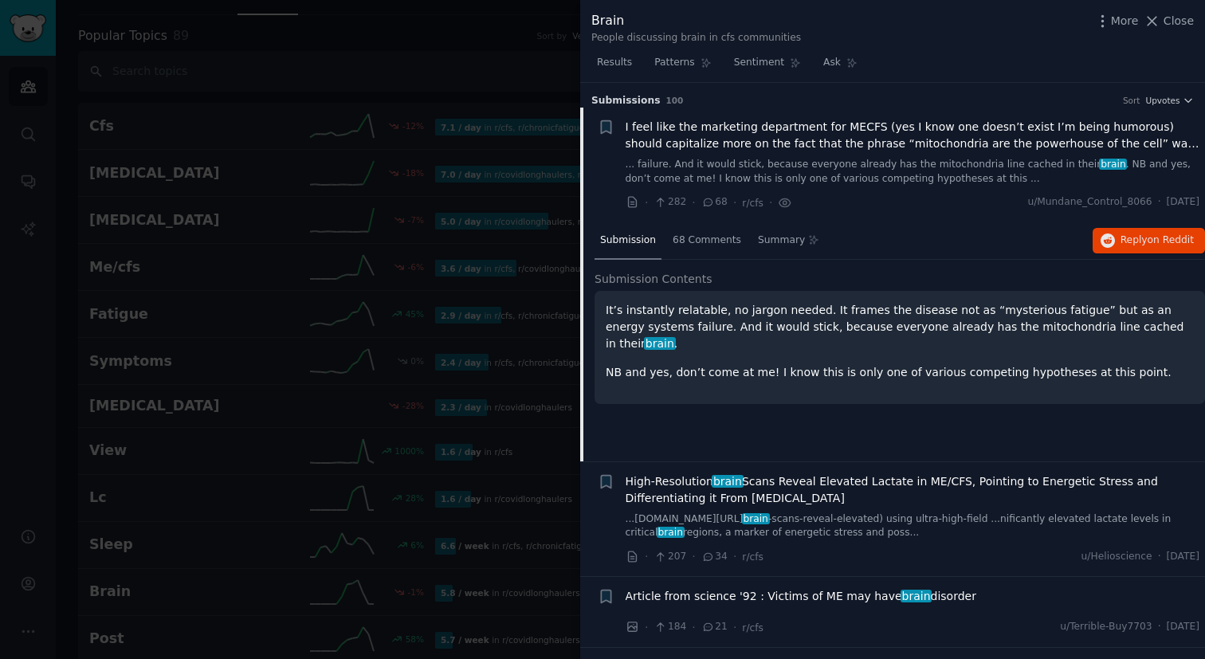
scroll to position [25, 0]
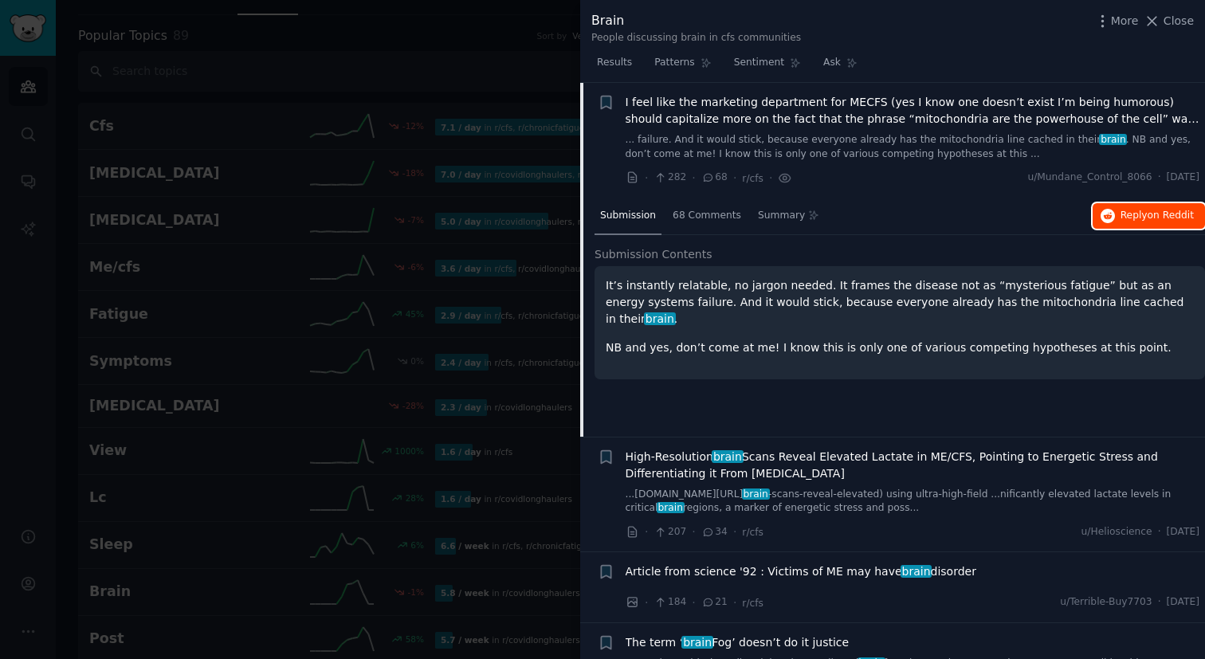
click at [1136, 211] on span "Reply on Reddit" at bounding box center [1157, 216] width 73 height 14
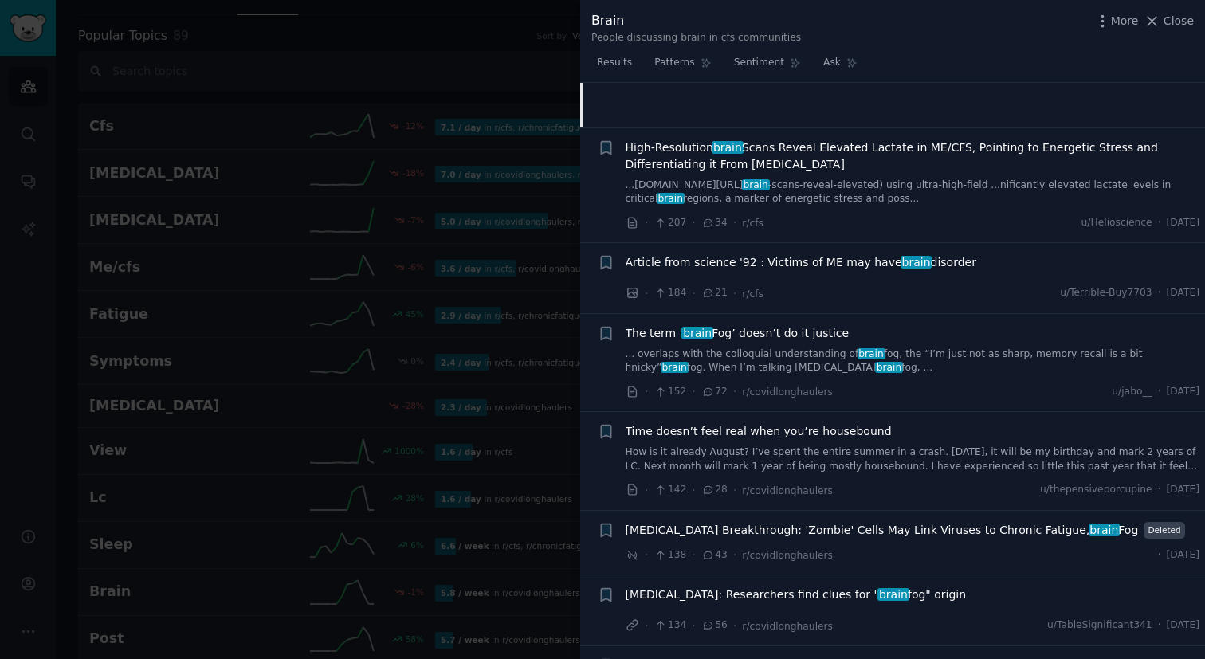
scroll to position [340, 0]
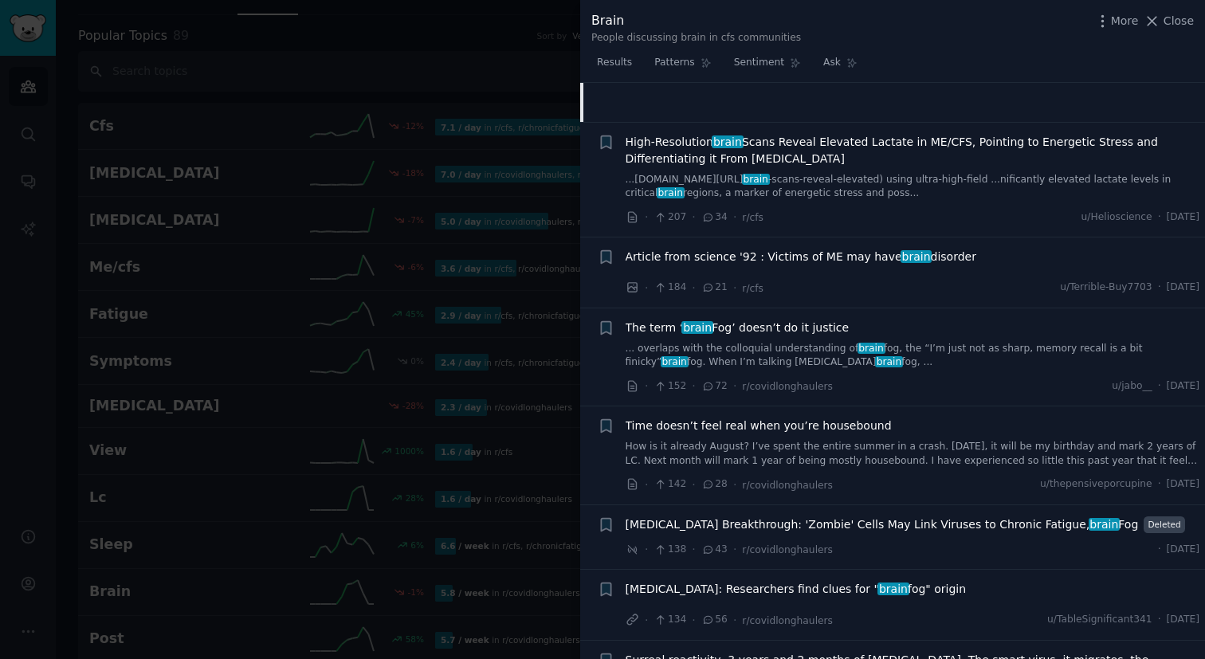
click at [885, 438] on div "Time doesn’t feel real when you’re housebound How is it already August? I’ve sp…" at bounding box center [913, 443] width 575 height 50
click at [864, 431] on span "Time doesn’t feel real when you’re housebound" at bounding box center [759, 426] width 266 height 17
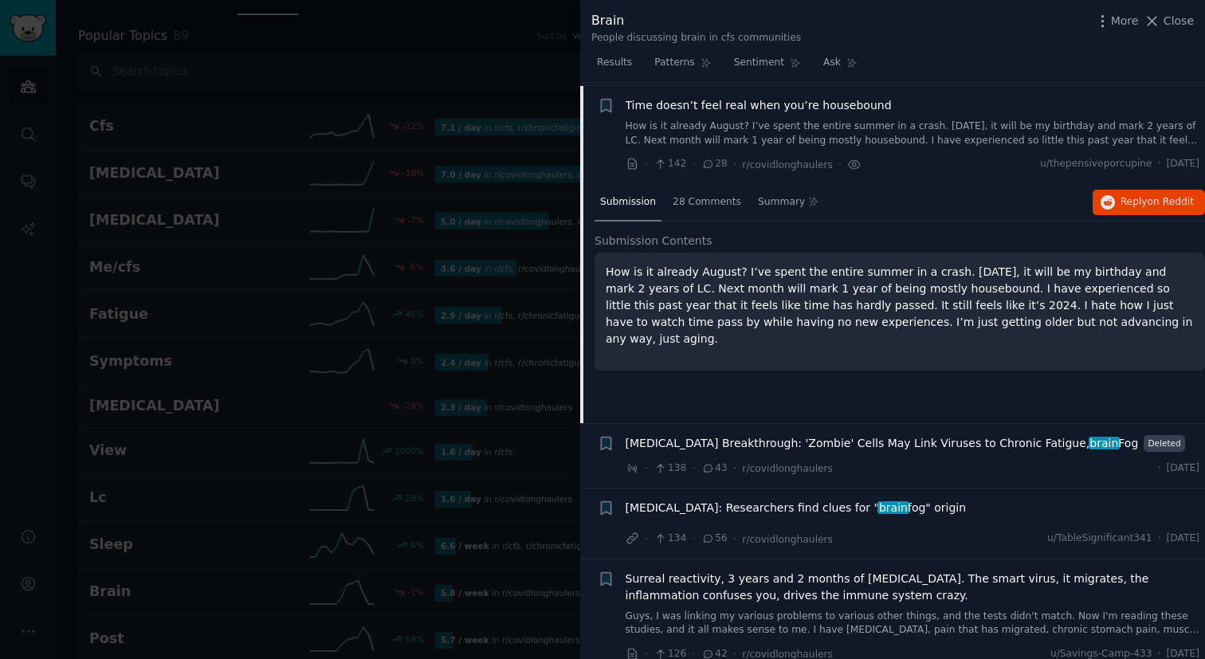
scroll to position [424, 0]
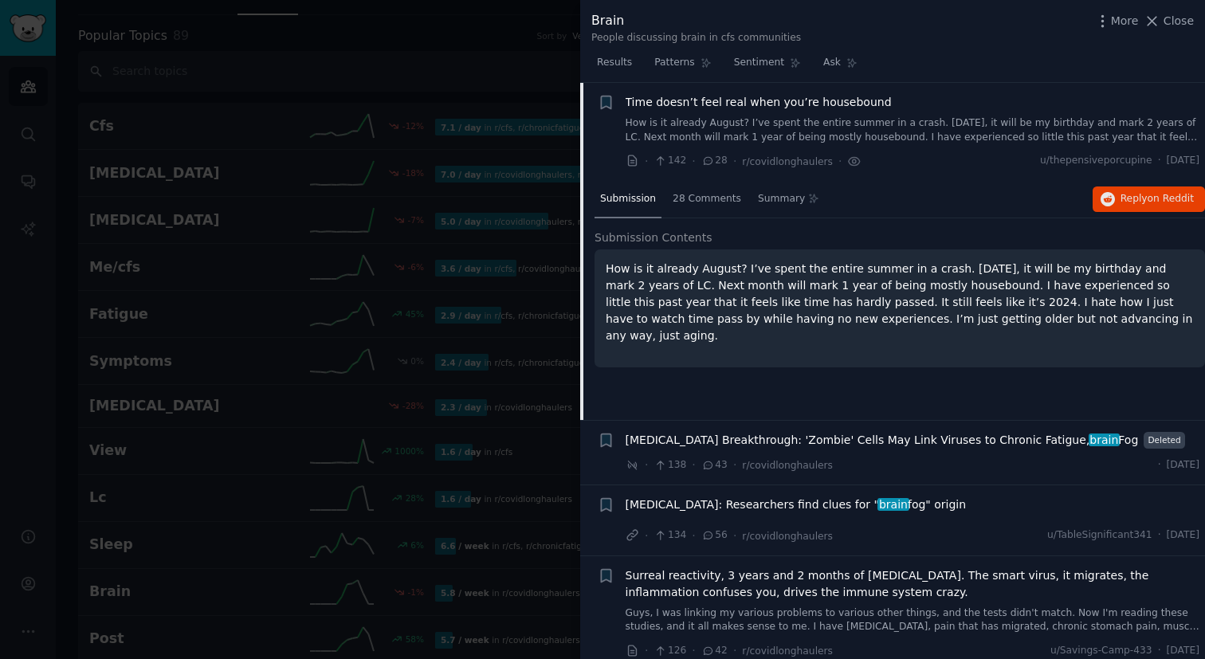
click at [1155, 216] on div "Submission 28 Comments Summary Reply on Reddit" at bounding box center [900, 200] width 610 height 38
click at [1169, 196] on span "on Reddit" at bounding box center [1171, 198] width 46 height 11
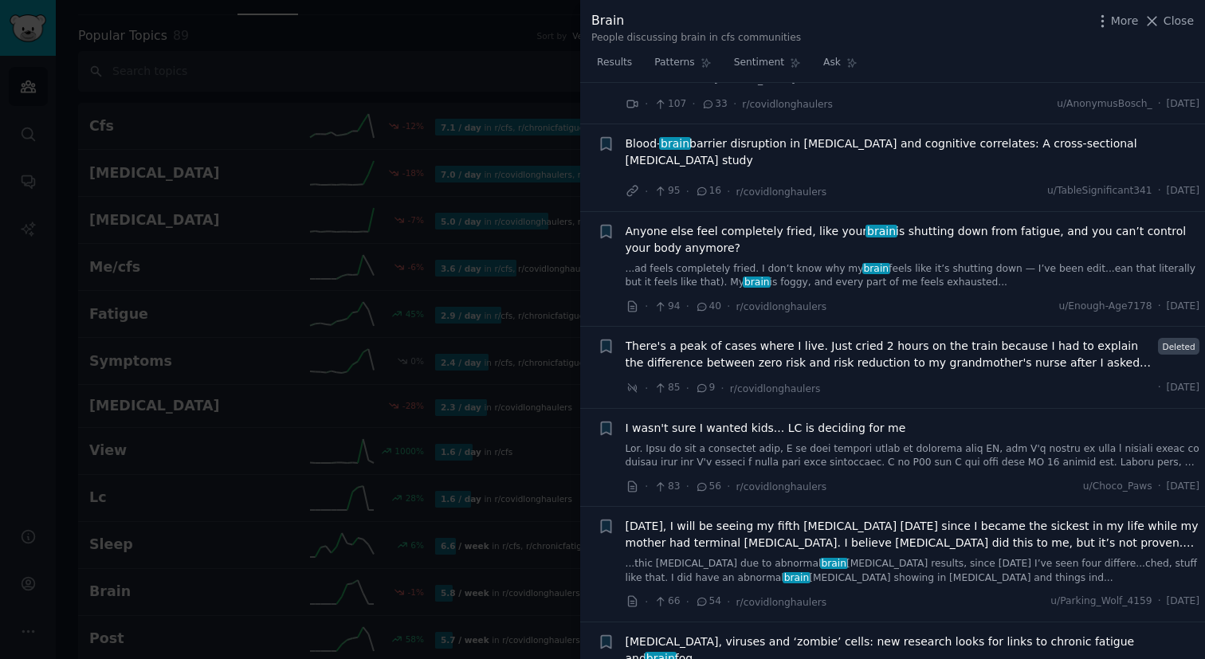
scroll to position [1316, 0]
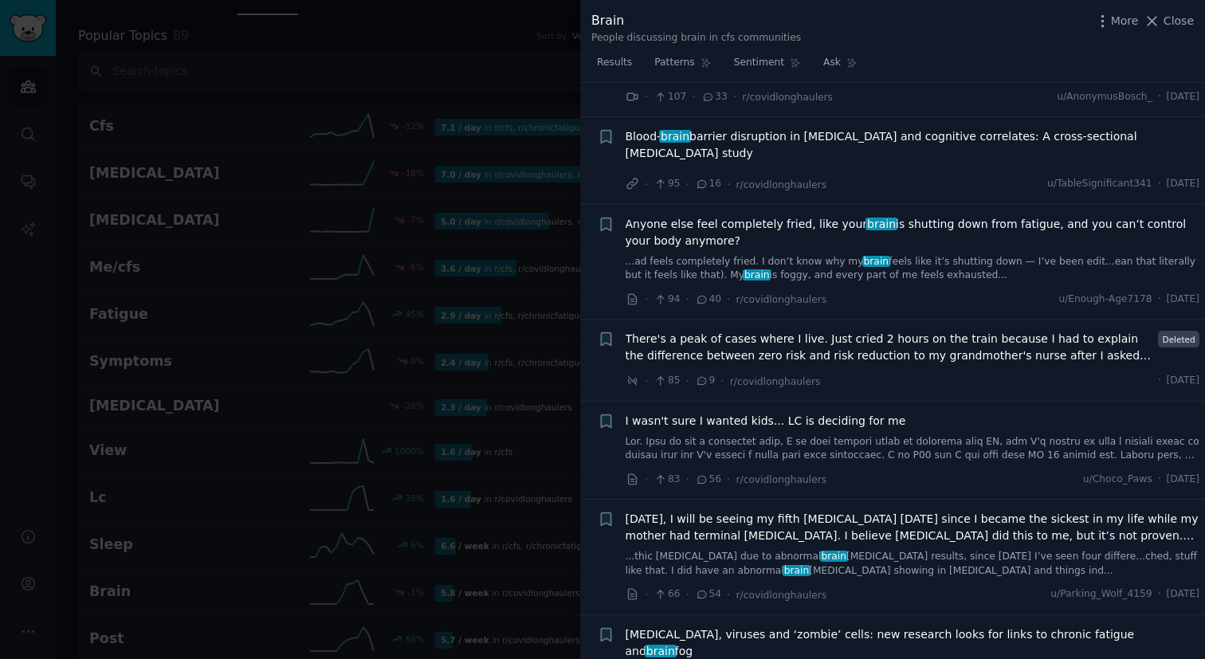
click at [866, 413] on span "I wasn't sure I wanted kids... LC is deciding for me" at bounding box center [766, 421] width 281 height 17
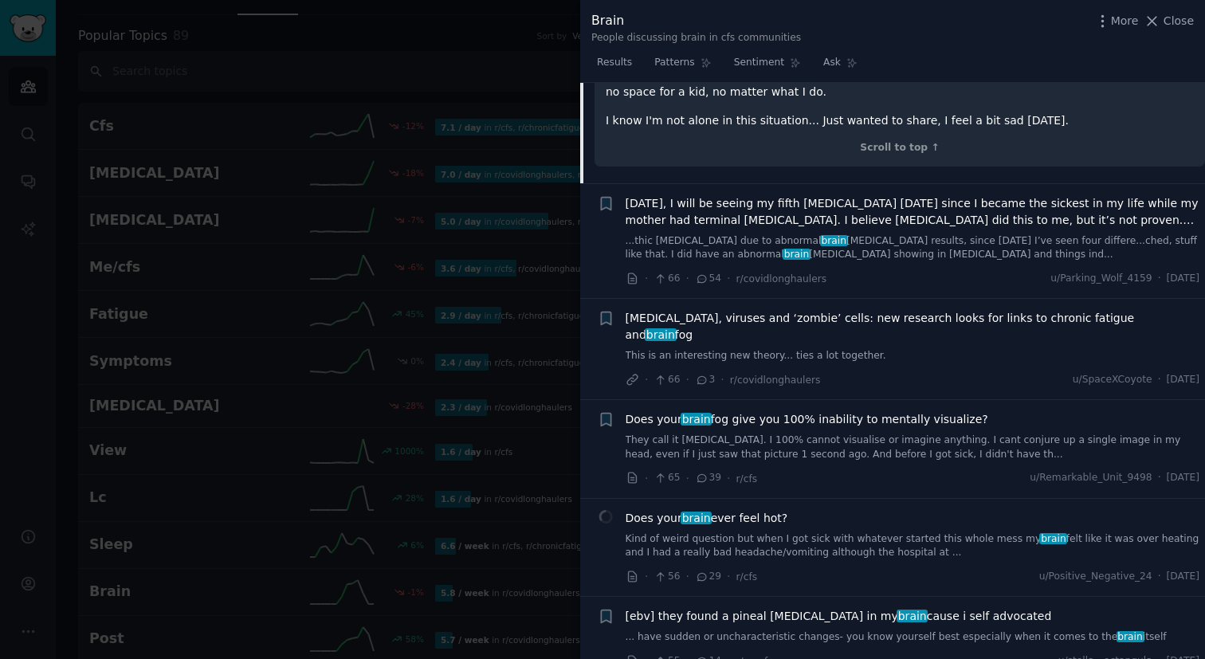
scroll to position [1865, 0]
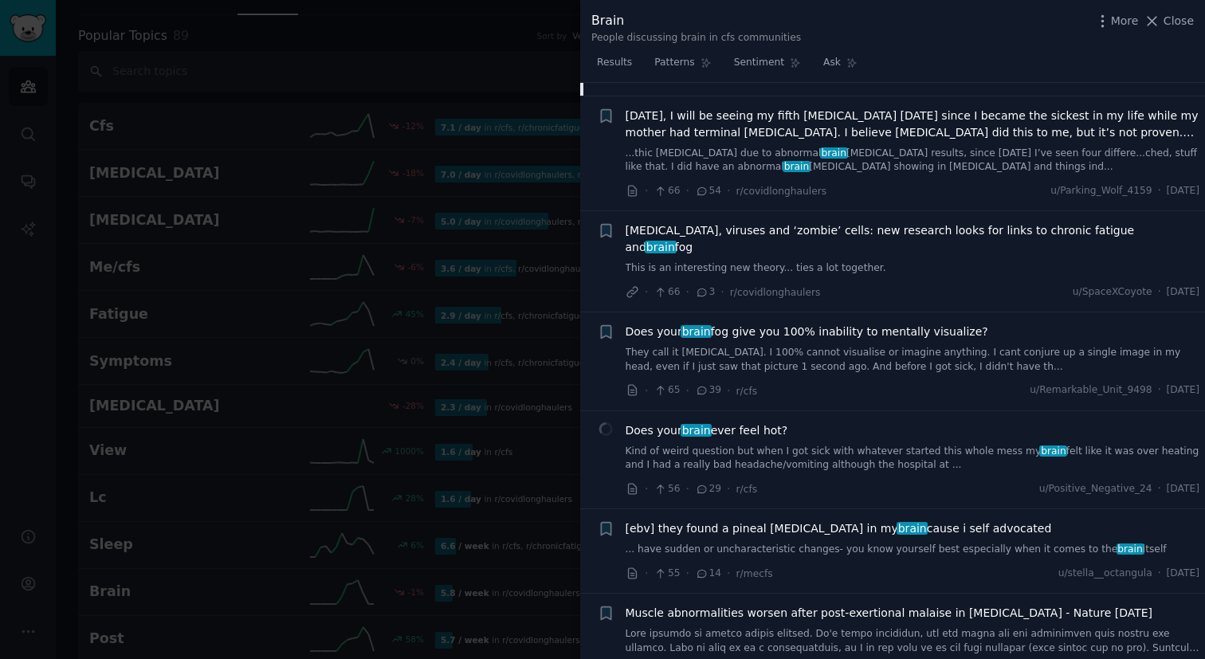
click at [836, 445] on link "Kind of weird question but when I got sick with whatever started this whole mes…" at bounding box center [913, 459] width 575 height 28
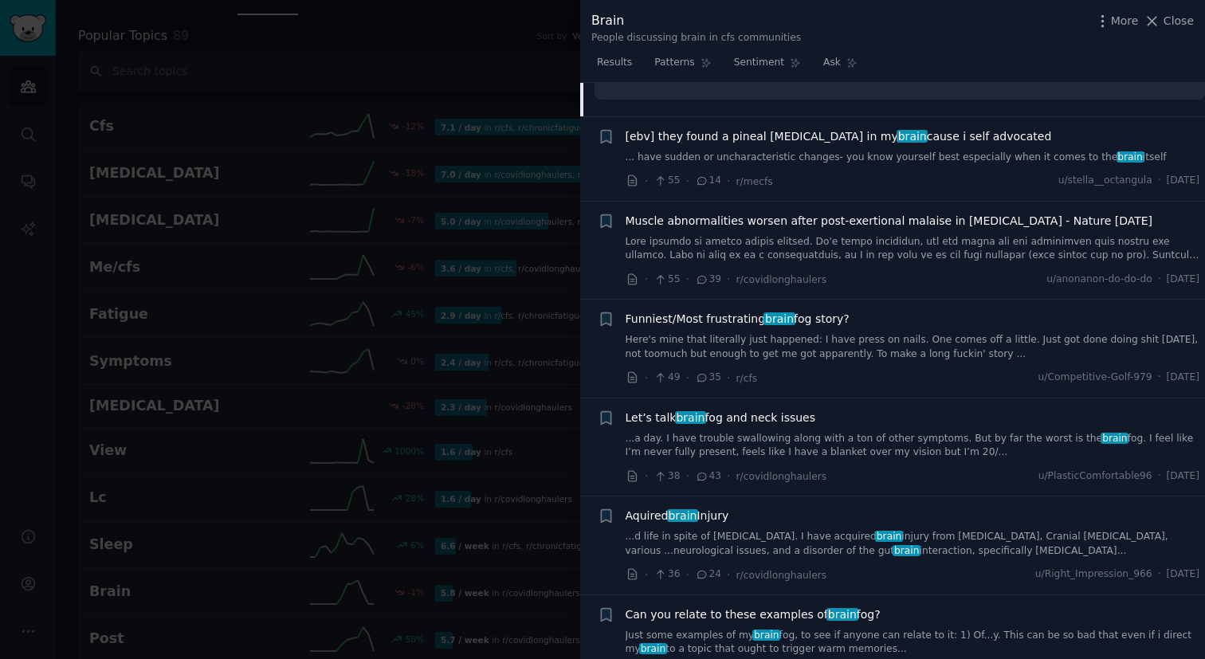
scroll to position [2197, 0]
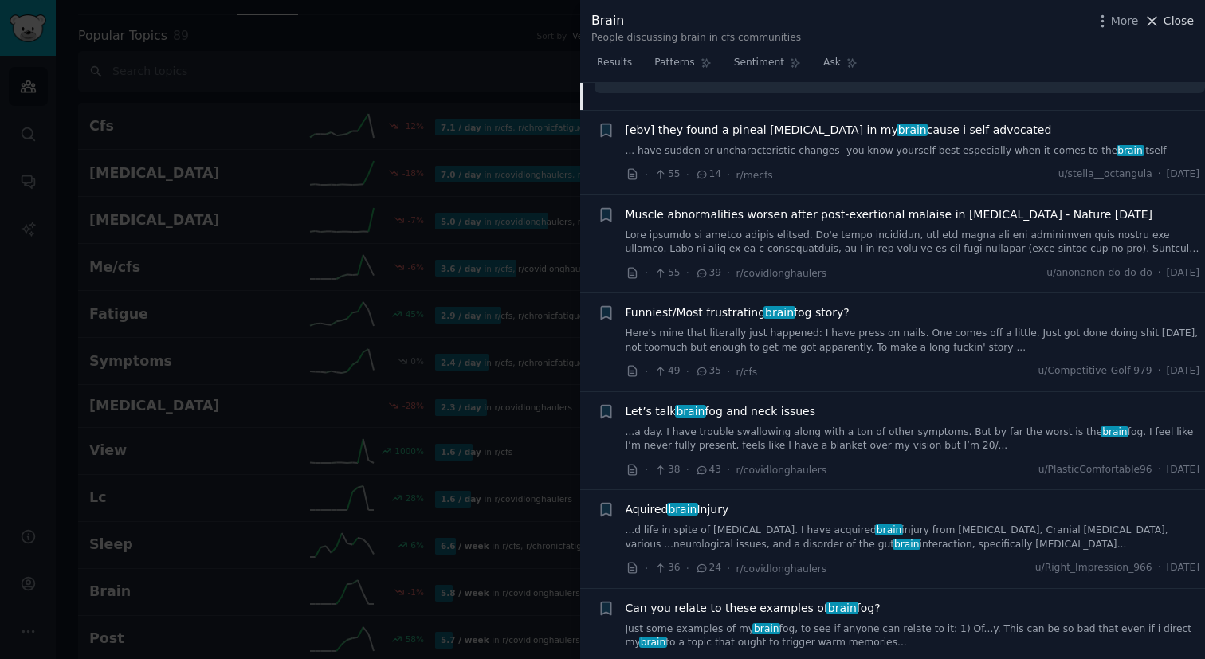
click at [1151, 20] on icon at bounding box center [1152, 21] width 17 height 17
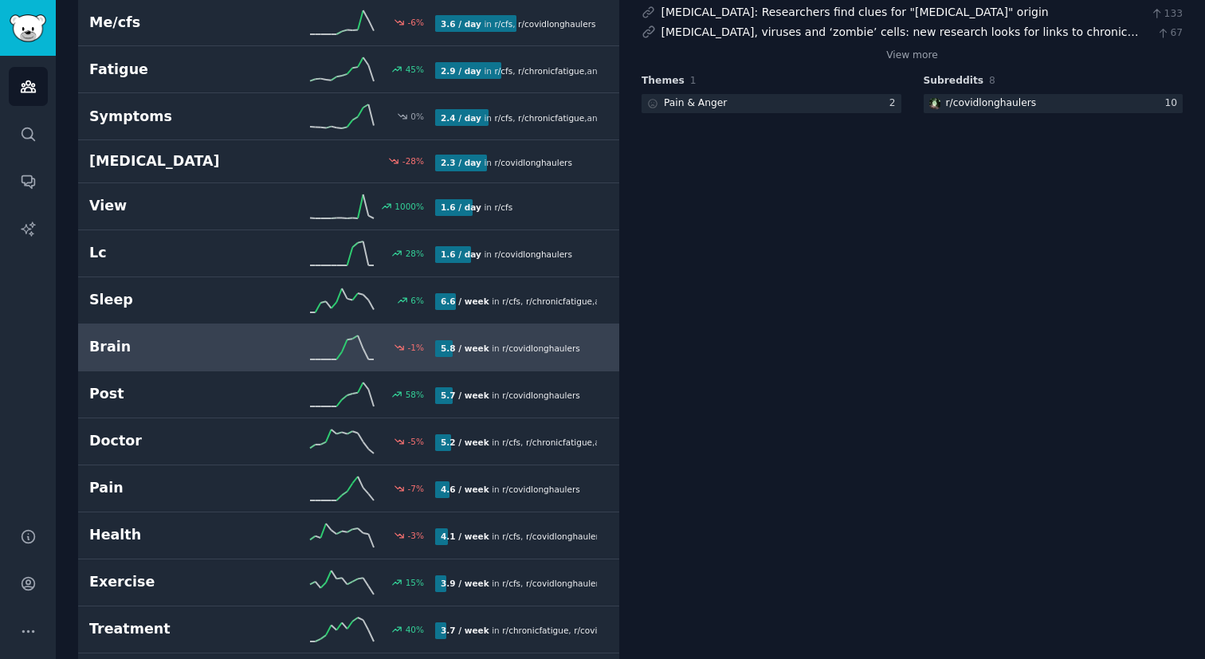
scroll to position [336, 0]
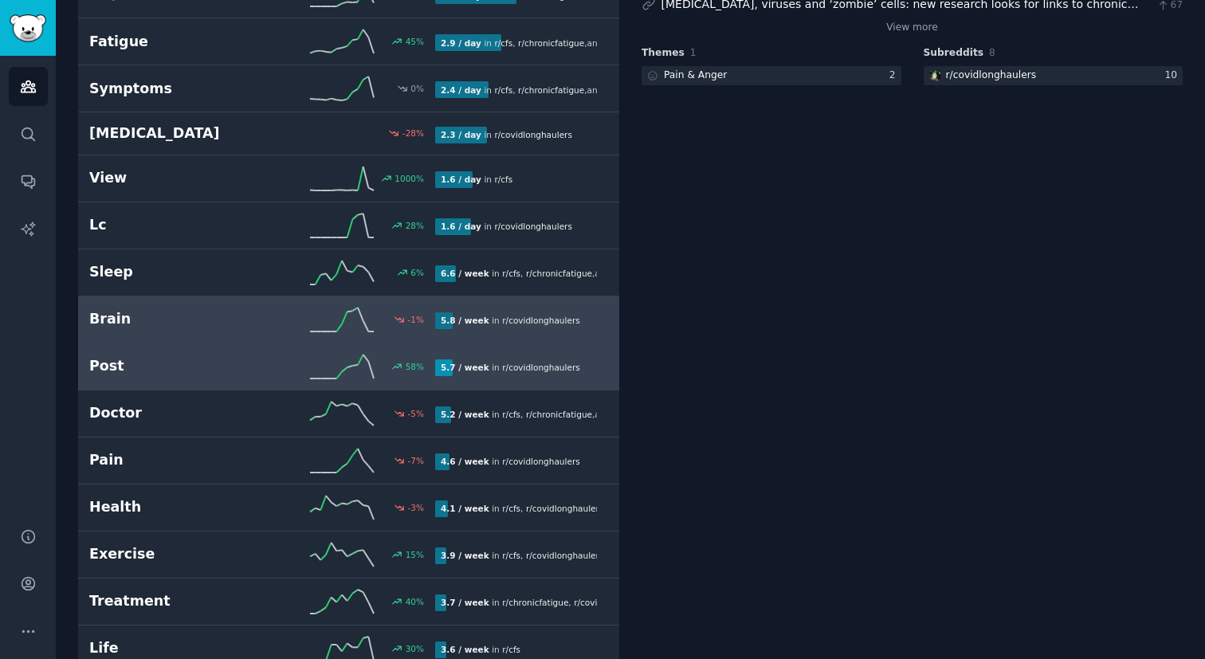
click at [289, 379] on link "Post 58 % 5.7 / week in r/ covidlonghaulers" at bounding box center [348, 366] width 541 height 47
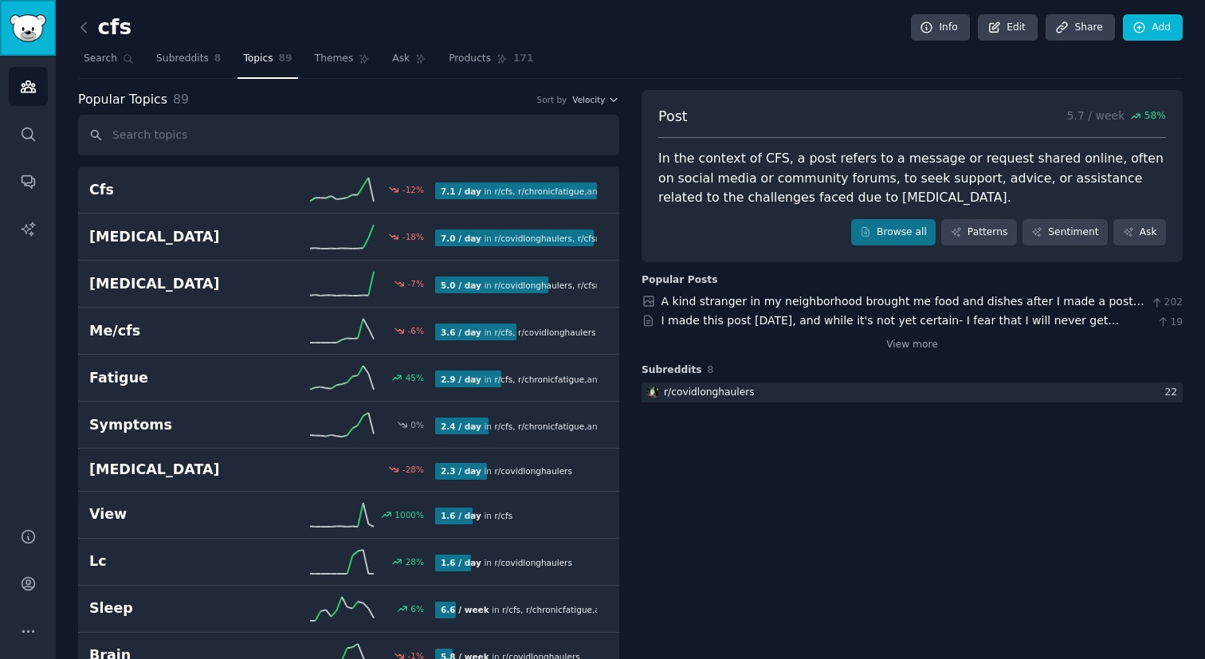
click at [43, 31] on img "Sidebar" at bounding box center [28, 28] width 37 height 28
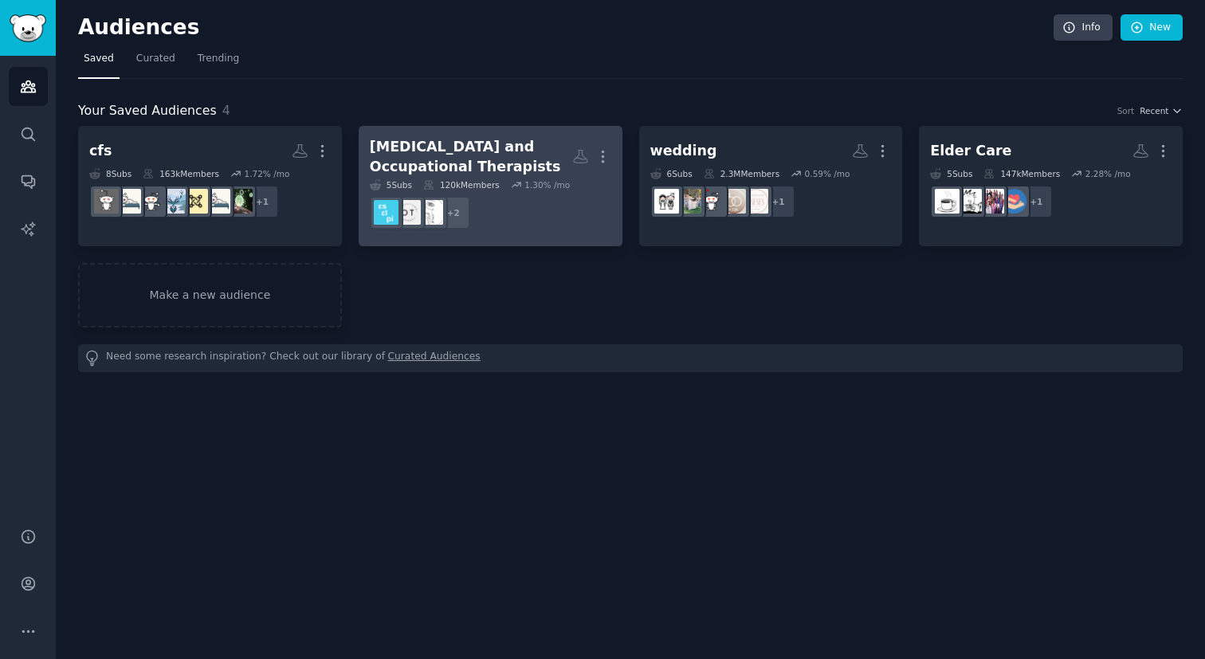
click at [551, 141] on div "[MEDICAL_DATA] and Occupational Therapists" at bounding box center [471, 156] width 202 height 39
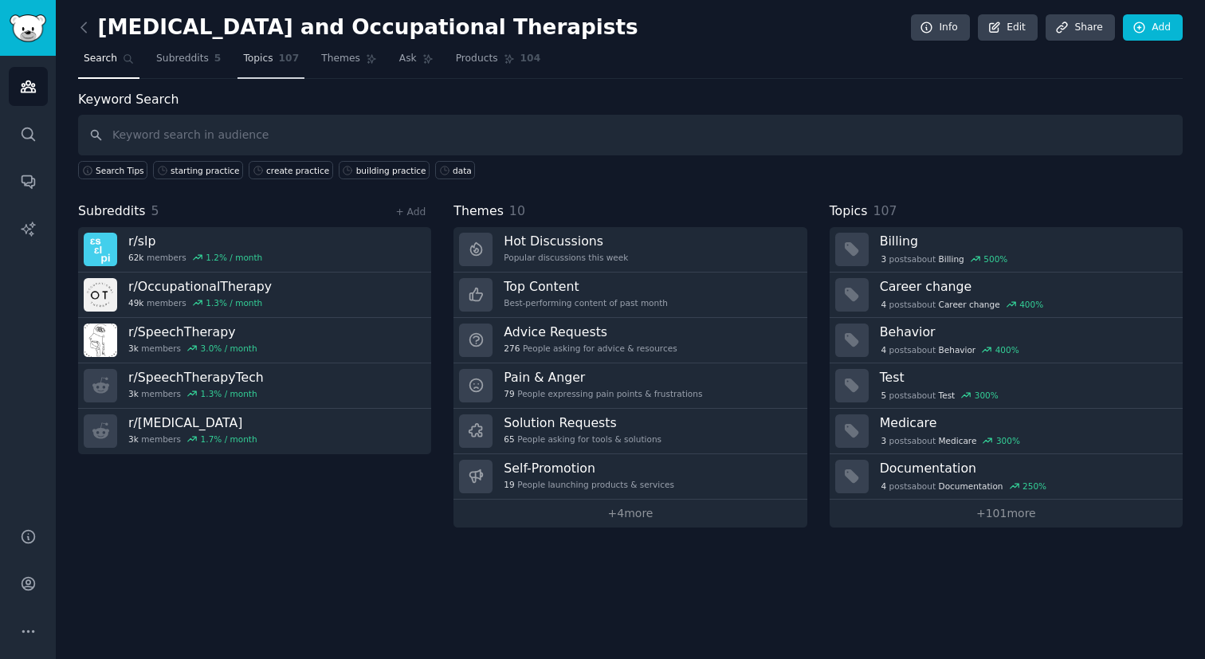
click at [276, 65] on link "Topics 107" at bounding box center [270, 62] width 67 height 33
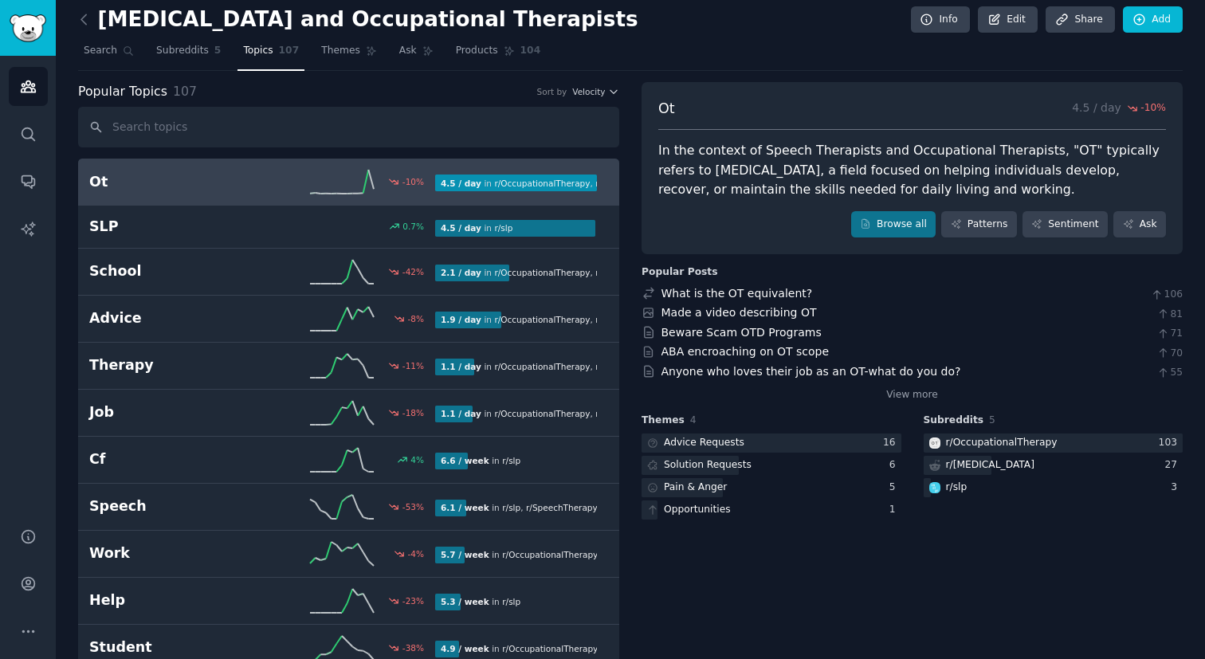
scroll to position [13, 0]
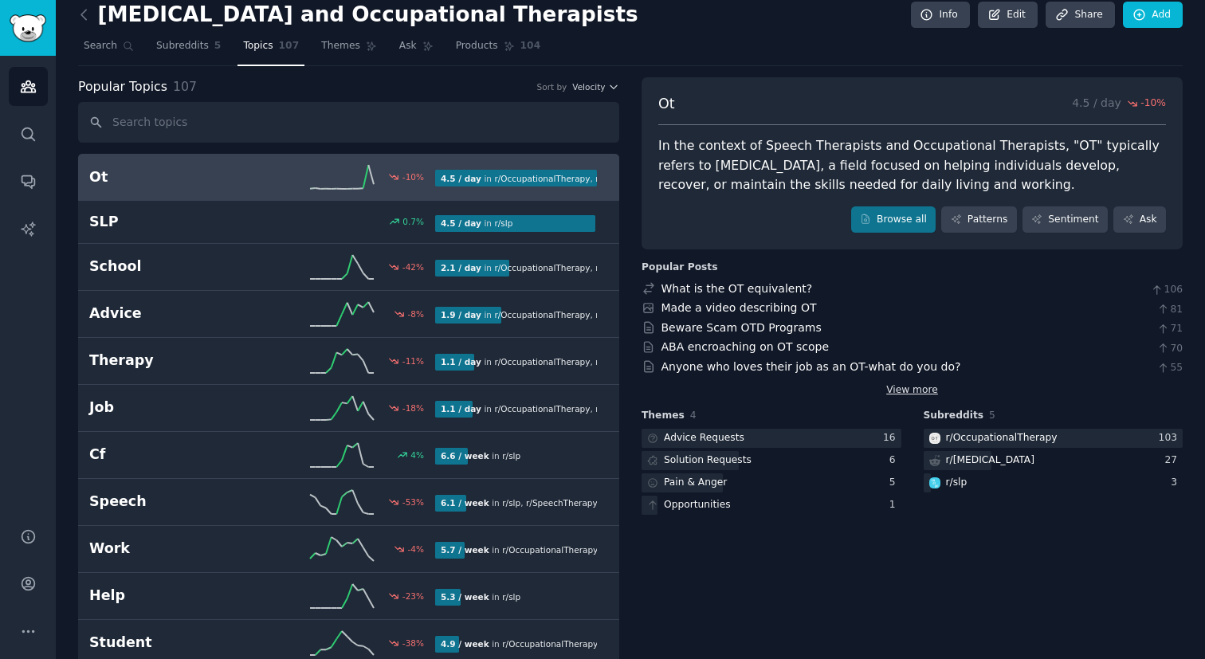
click at [896, 390] on link "View more" at bounding box center [912, 390] width 52 height 14
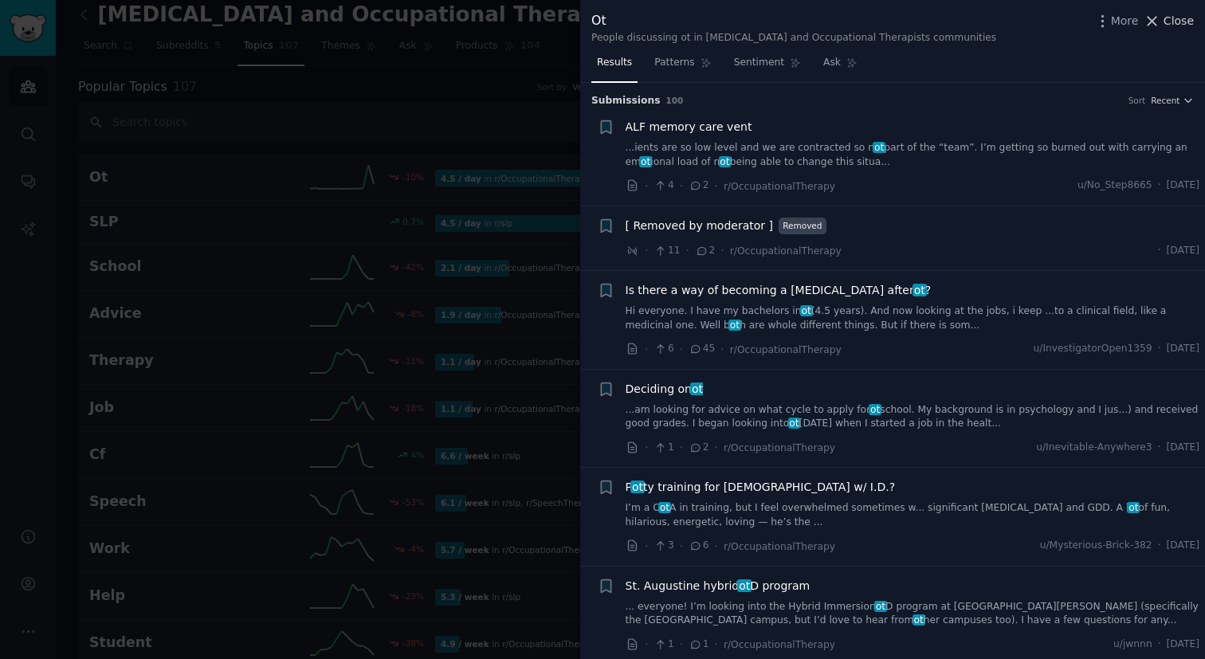
click at [1160, 23] on icon at bounding box center [1152, 21] width 17 height 17
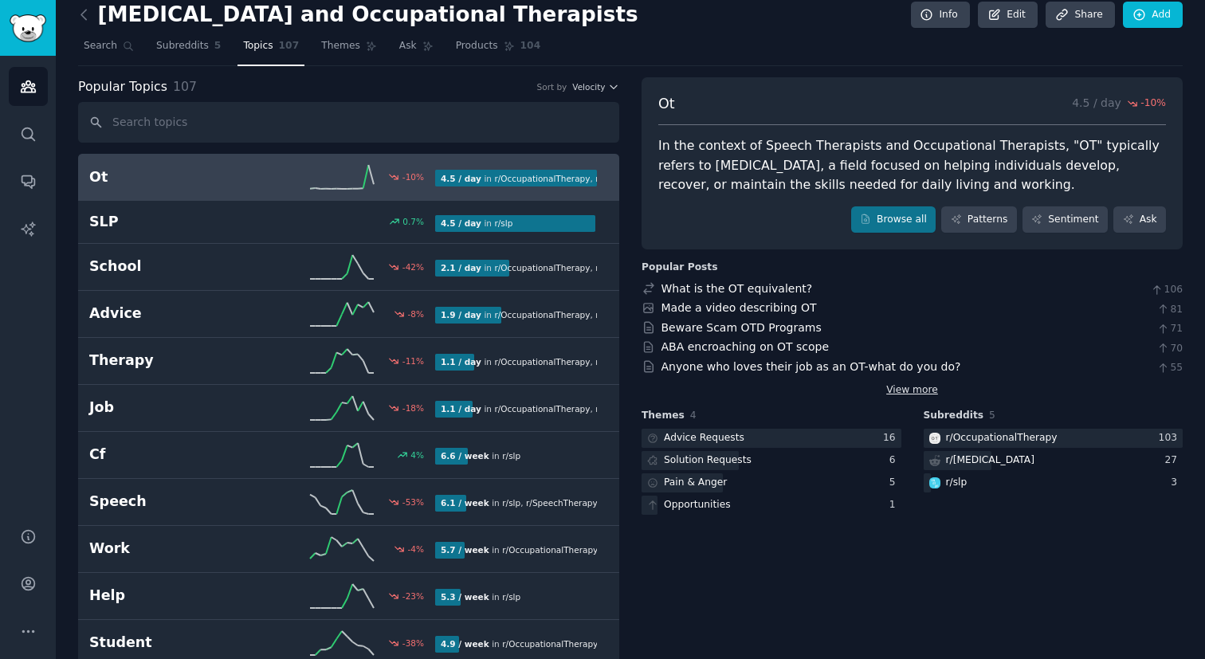
click at [905, 389] on link "View more" at bounding box center [912, 390] width 52 height 14
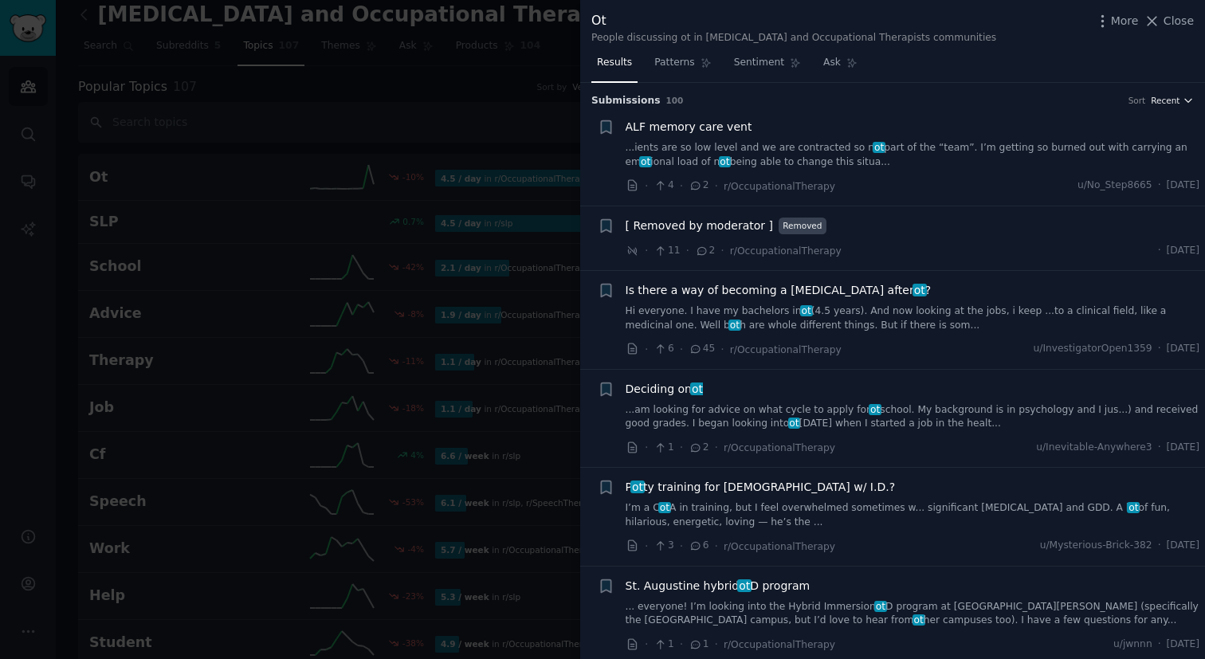
click at [1152, 100] on span "Recent" at bounding box center [1165, 100] width 29 height 11
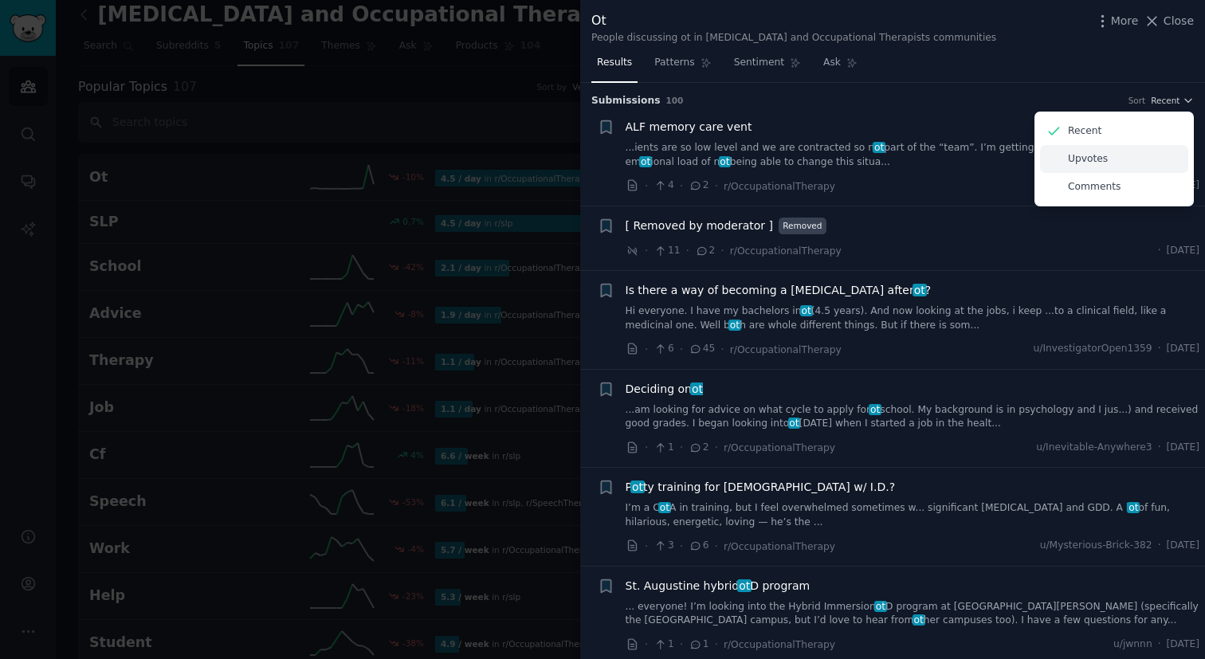
click at [1125, 151] on div "Upvotes" at bounding box center [1114, 159] width 148 height 28
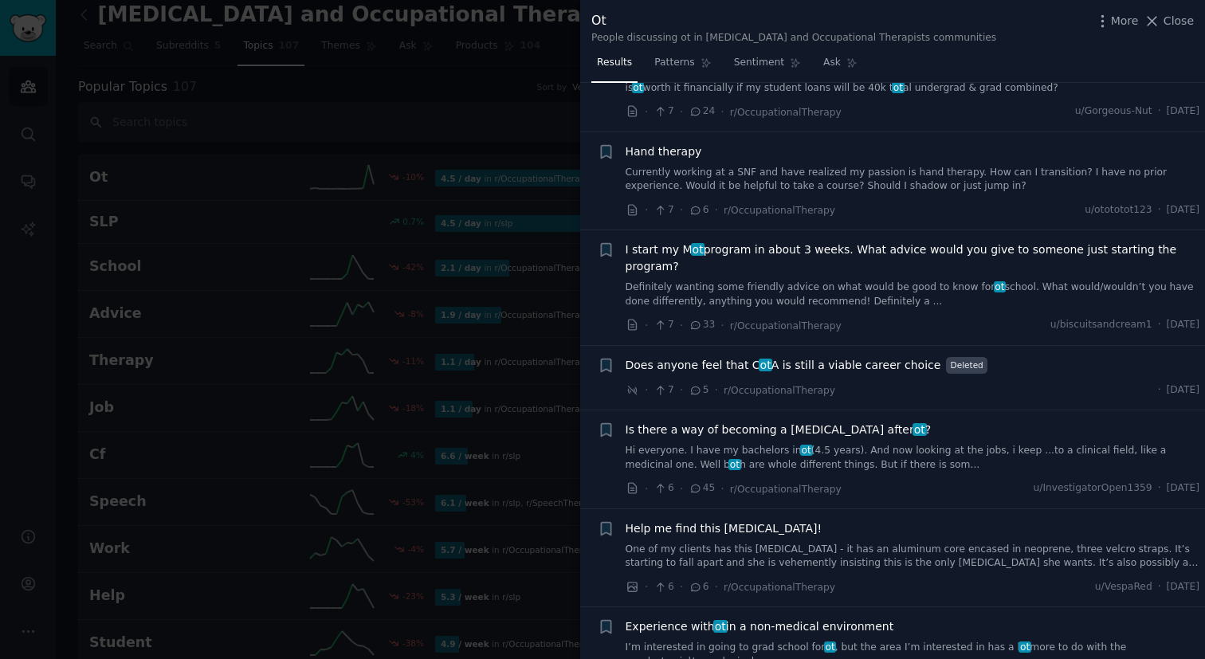
scroll to position [1538, 0]
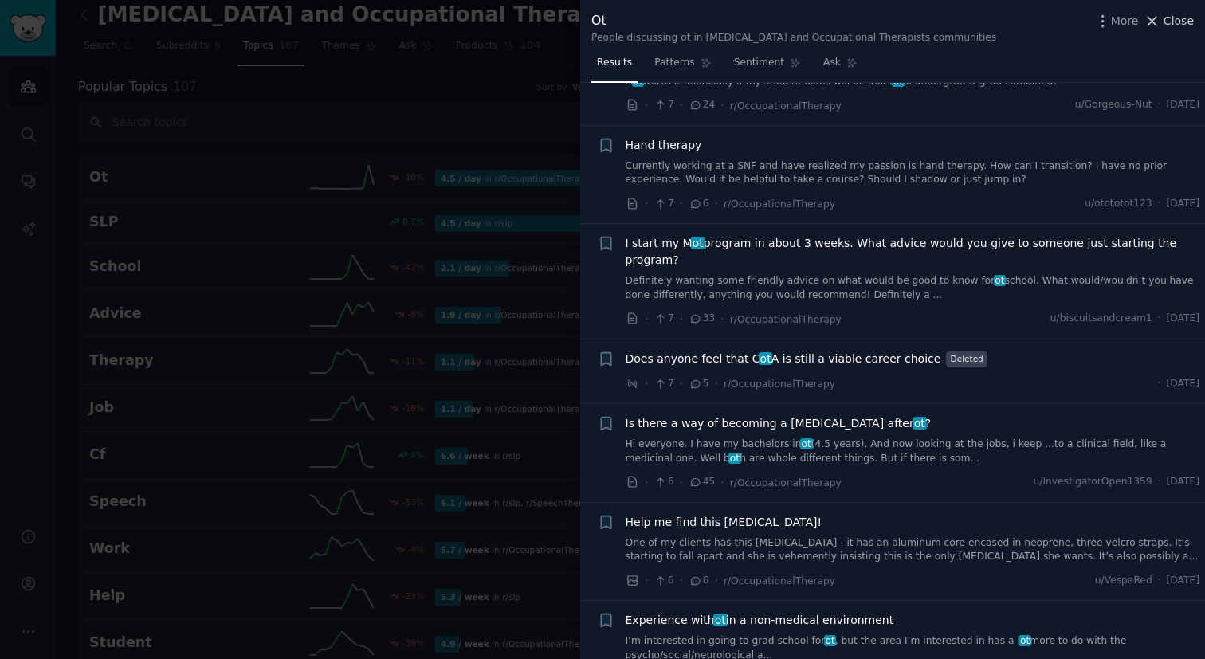
click at [1162, 27] on button "Close" at bounding box center [1169, 21] width 50 height 17
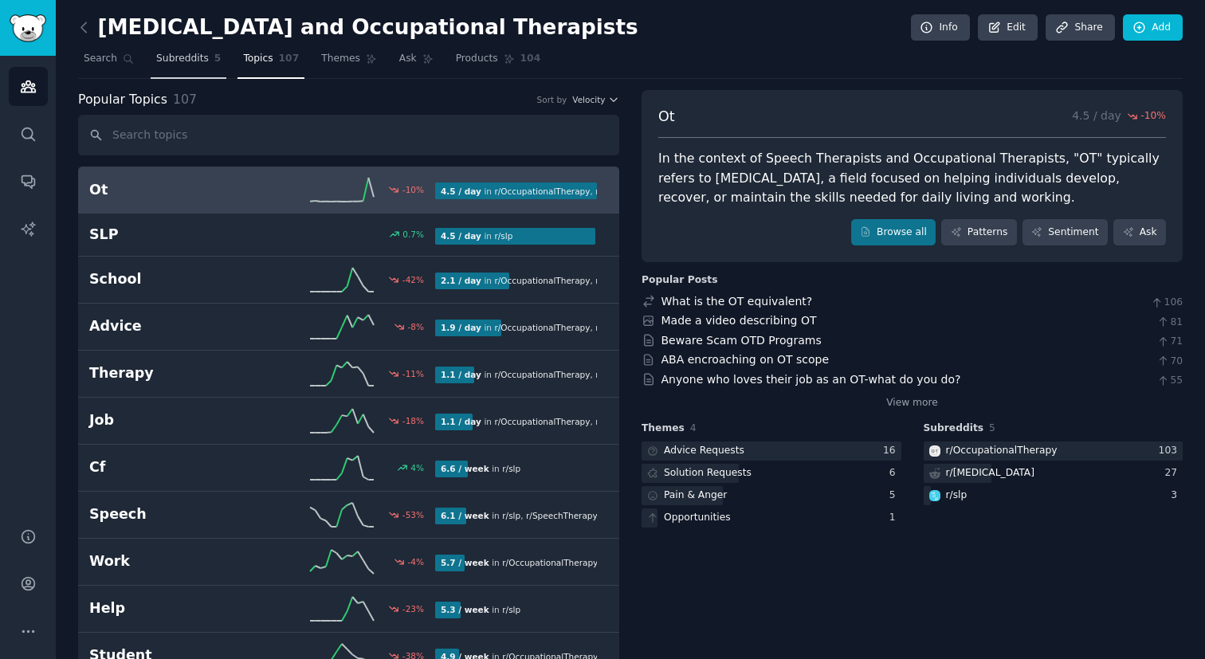
click at [192, 66] on link "Subreddits 5" at bounding box center [189, 62] width 76 height 33
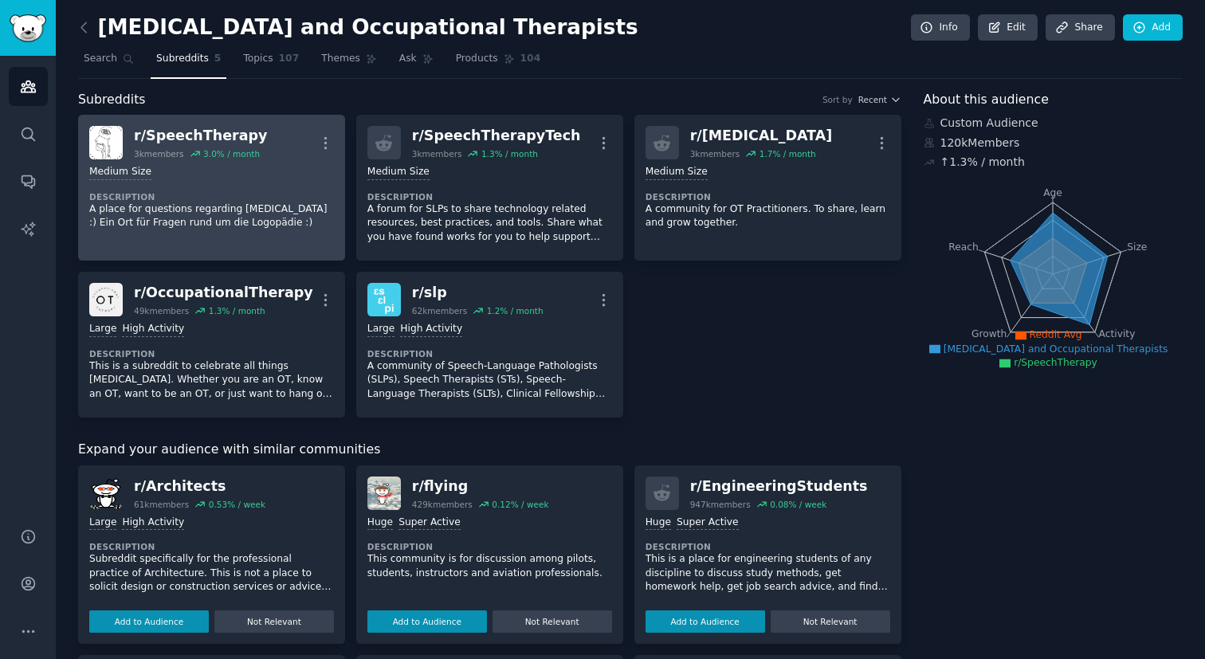
click at [270, 175] on div "Medium Size" at bounding box center [211, 172] width 245 height 15
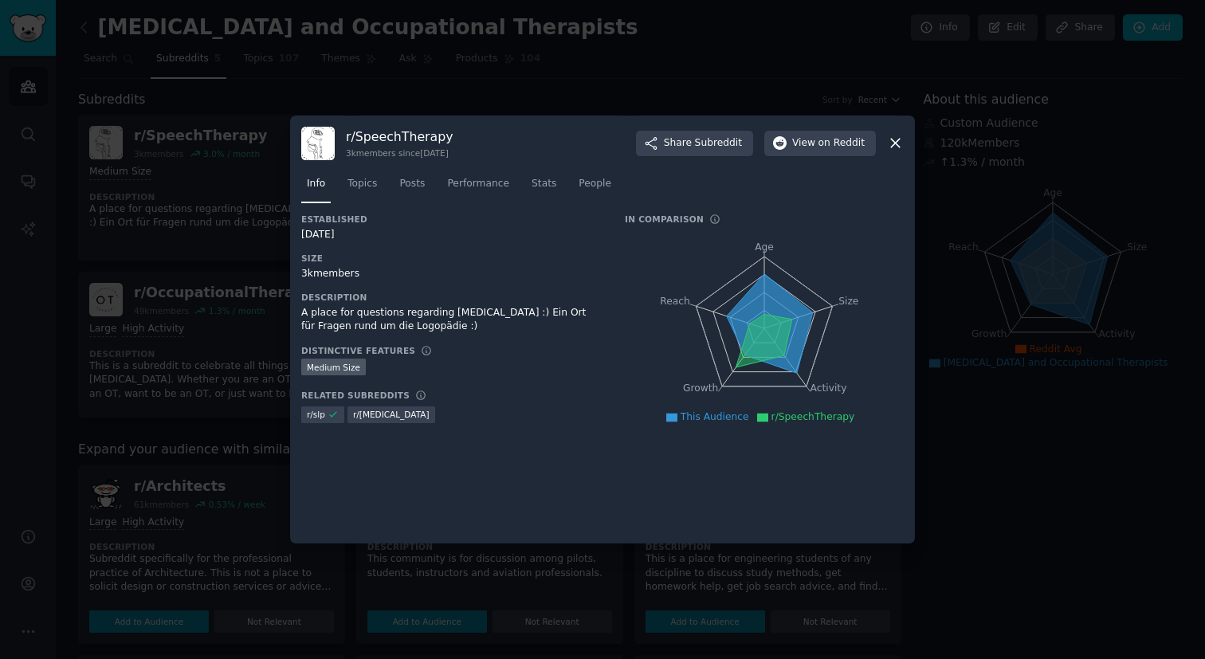
click at [384, 186] on nav "Info Topics Posts Performance Stats People" at bounding box center [602, 187] width 603 height 33
click at [367, 186] on span "Topics" at bounding box center [361, 184] width 29 height 14
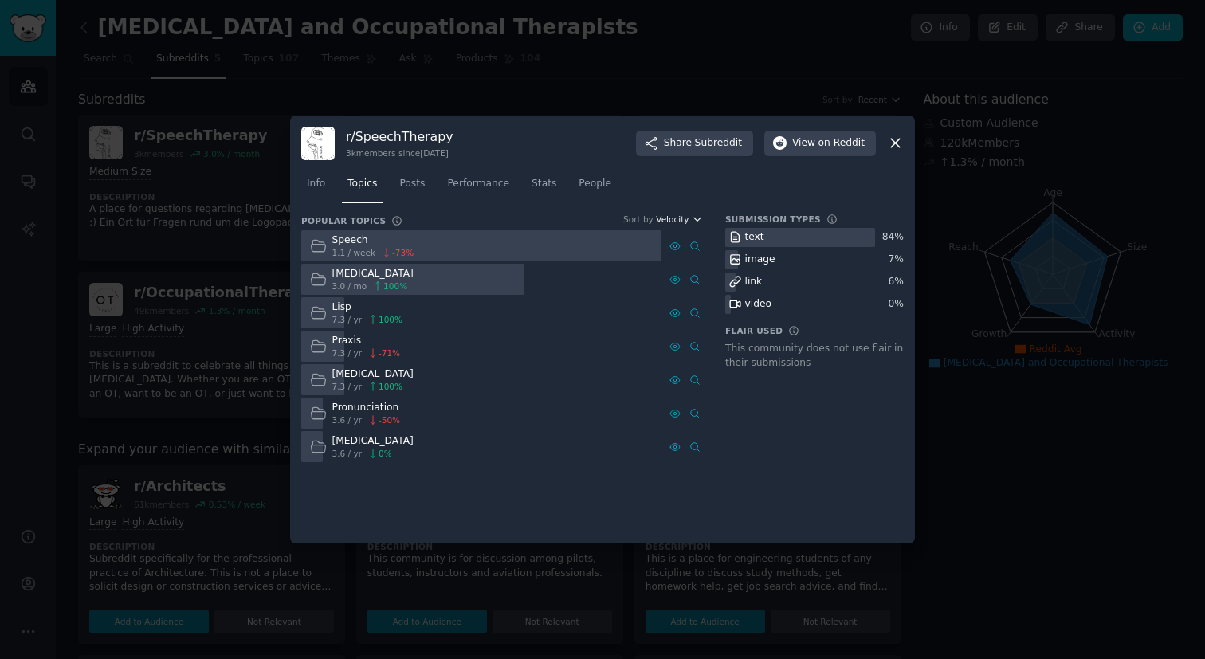
click at [688, 225] on span "Velocity" at bounding box center [672, 219] width 33 height 11
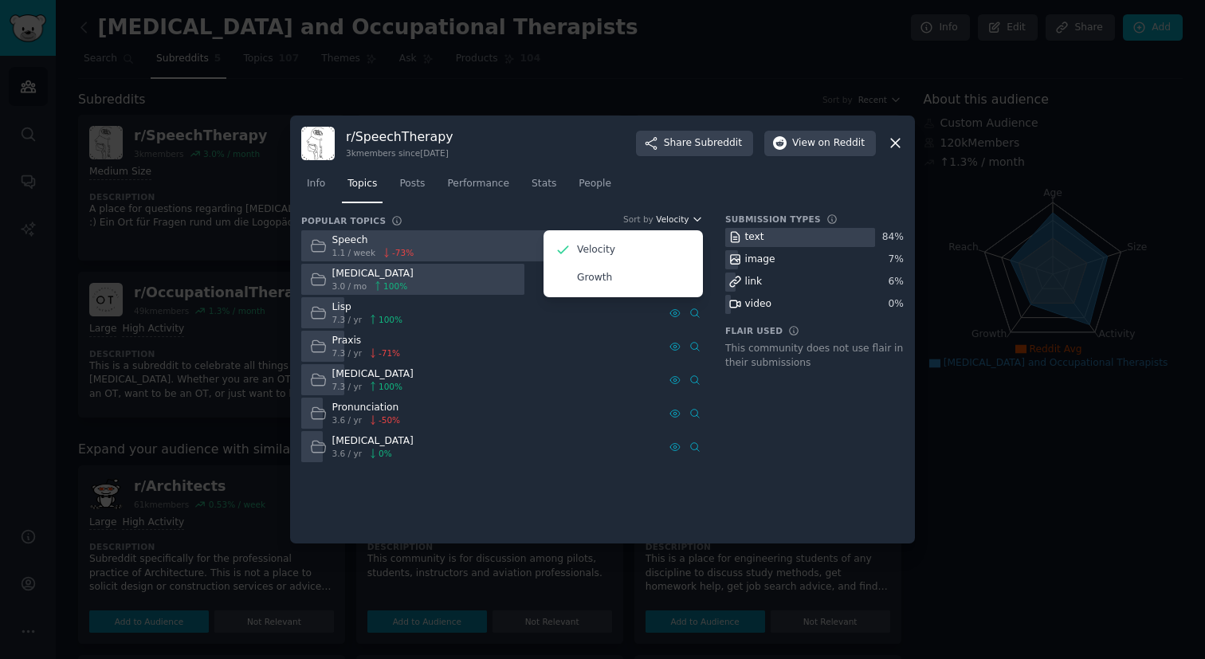
click at [688, 225] on span "Velocity" at bounding box center [672, 219] width 33 height 11
click at [606, 198] on link "People" at bounding box center [595, 187] width 44 height 33
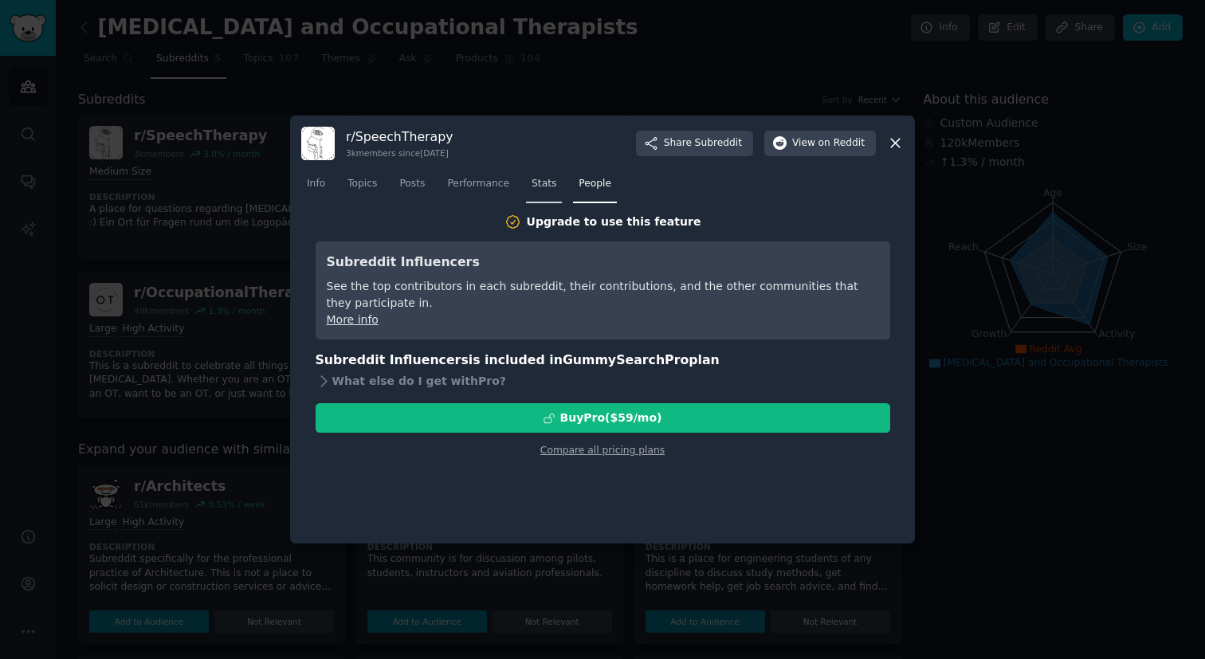
click at [538, 189] on span "Stats" at bounding box center [544, 184] width 25 height 14
click at [488, 189] on span "Performance" at bounding box center [478, 184] width 62 height 14
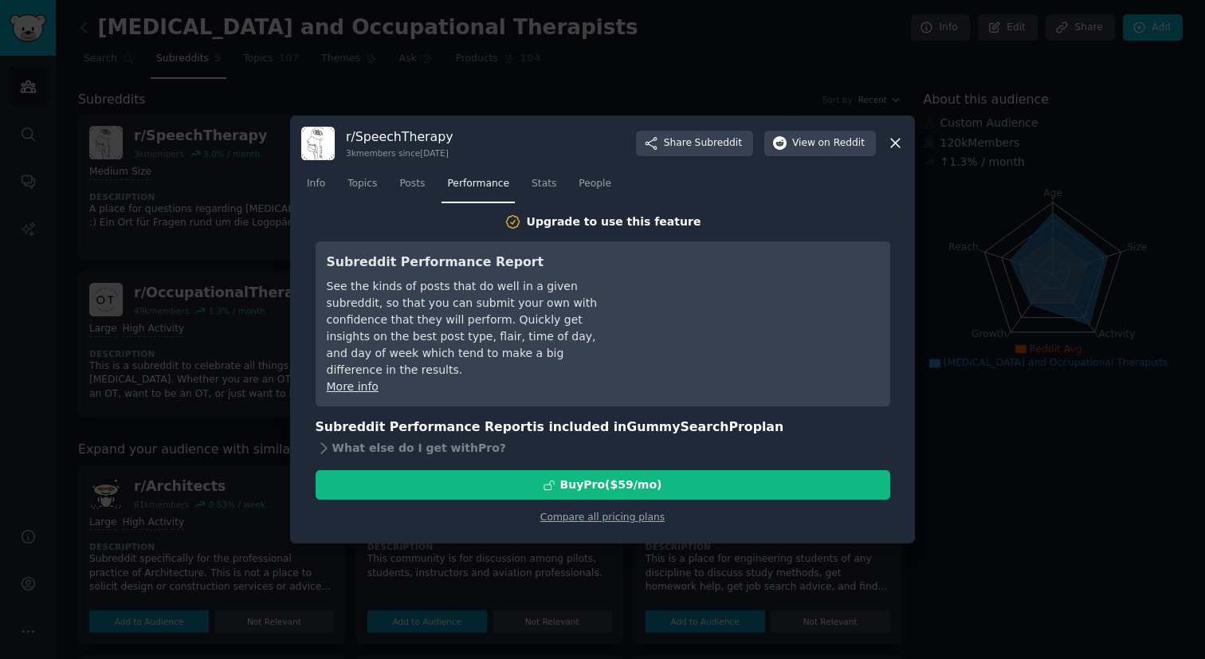
click at [437, 191] on nav "Info Topics Posts Performance Stats People" at bounding box center [602, 187] width 603 height 33
click at [417, 191] on link "Posts" at bounding box center [412, 187] width 37 height 33
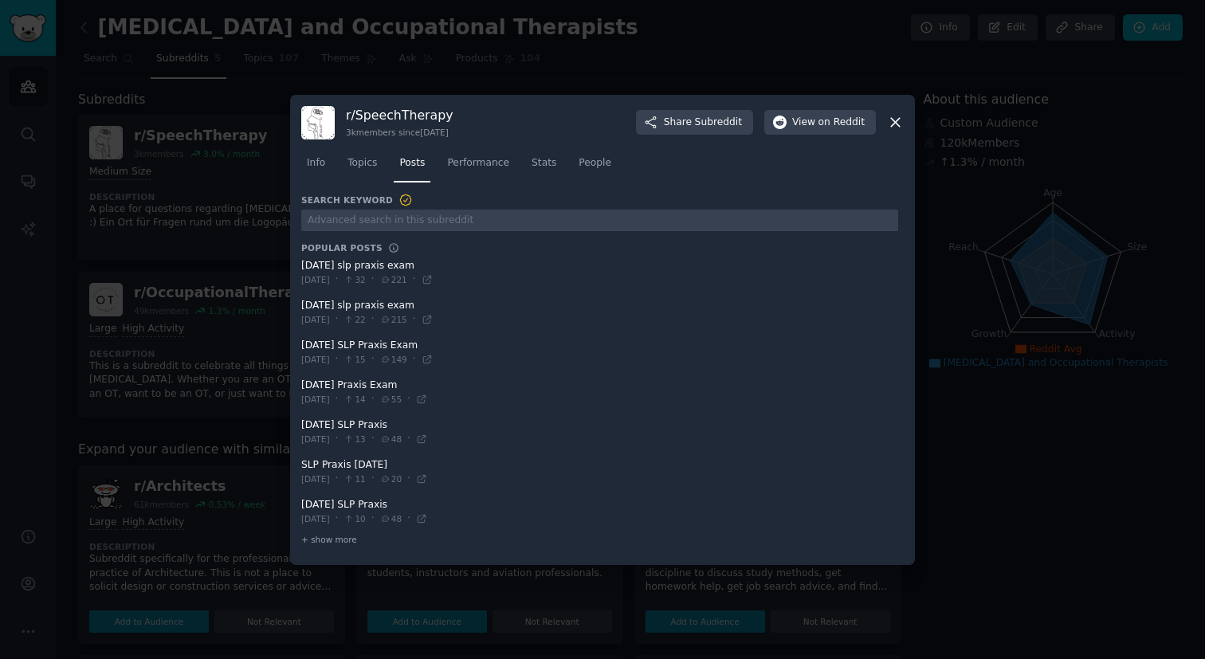
click at [369, 190] on div "Info Topics Posts Performance Stats People" at bounding box center [602, 166] width 603 height 54
click at [375, 171] on link "Topics" at bounding box center [362, 167] width 41 height 33
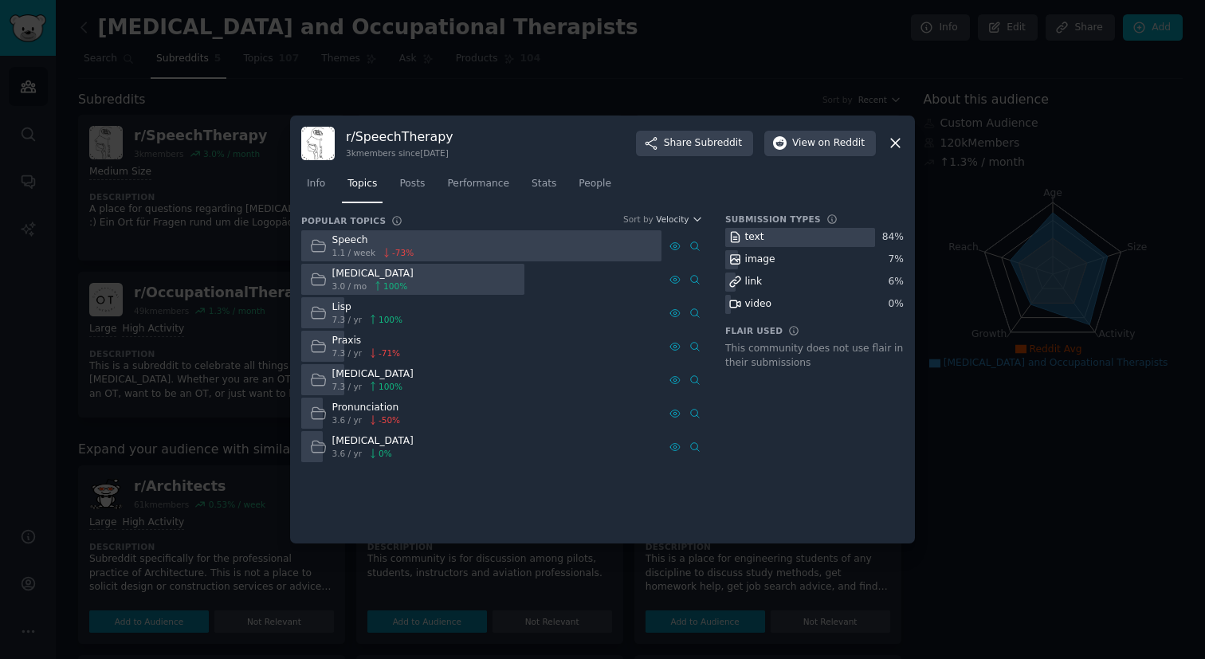
click at [781, 258] on div "image" at bounding box center [814, 260] width 179 height 20
click at [893, 147] on icon at bounding box center [895, 143] width 17 height 17
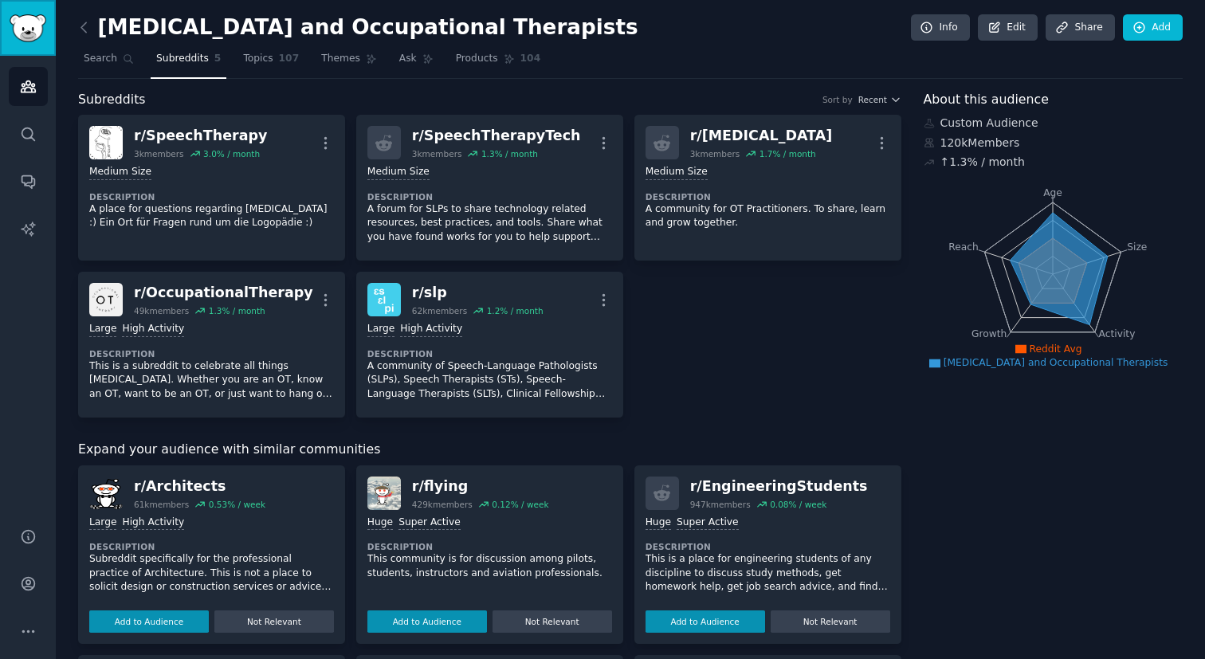
click at [46, 48] on link "Sidebar" at bounding box center [28, 28] width 56 height 56
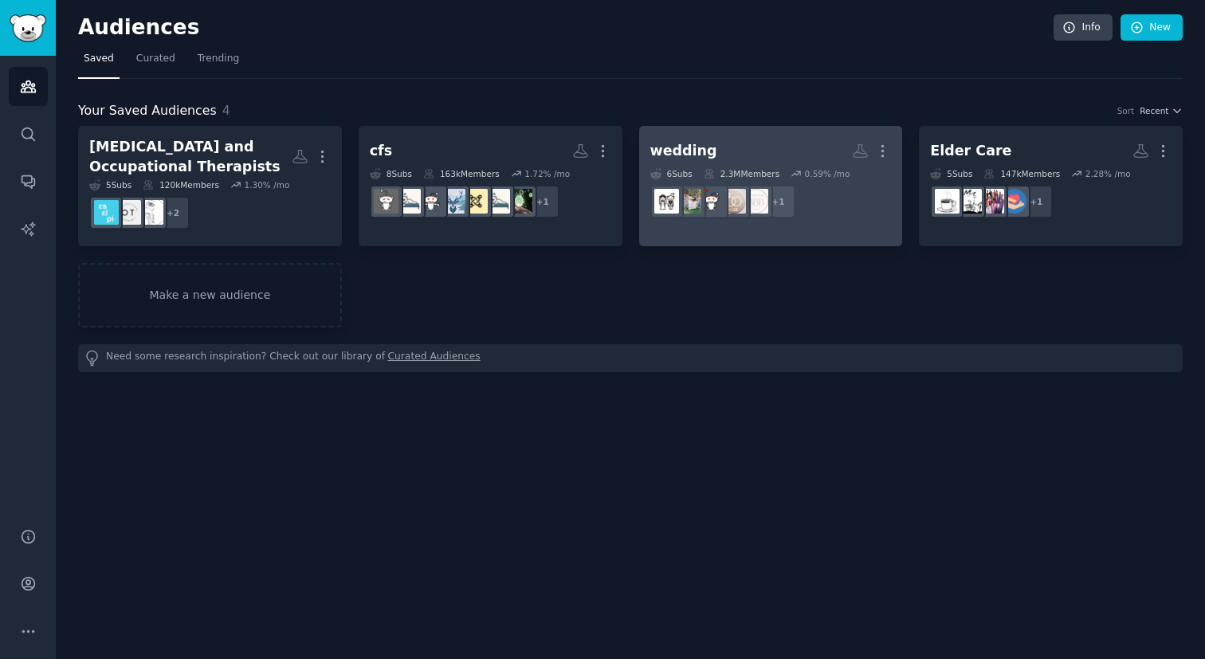
click at [710, 156] on h2 "wedding More" at bounding box center [770, 151] width 241 height 28
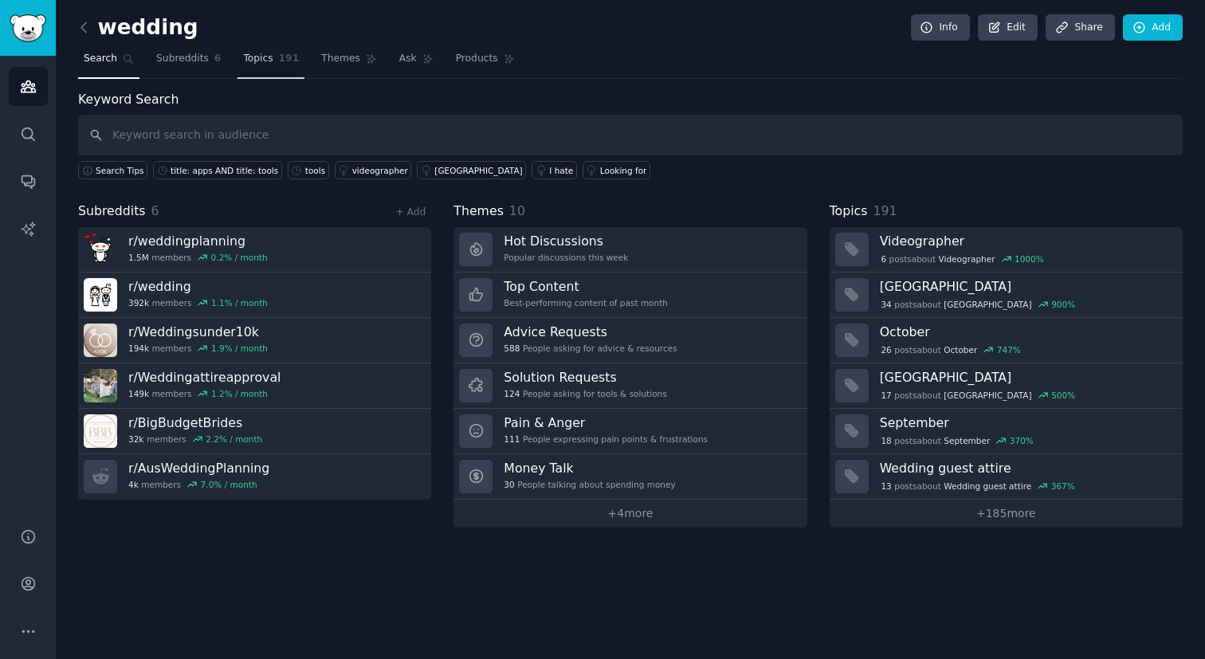
click at [261, 68] on link "Topics 191" at bounding box center [270, 62] width 67 height 33
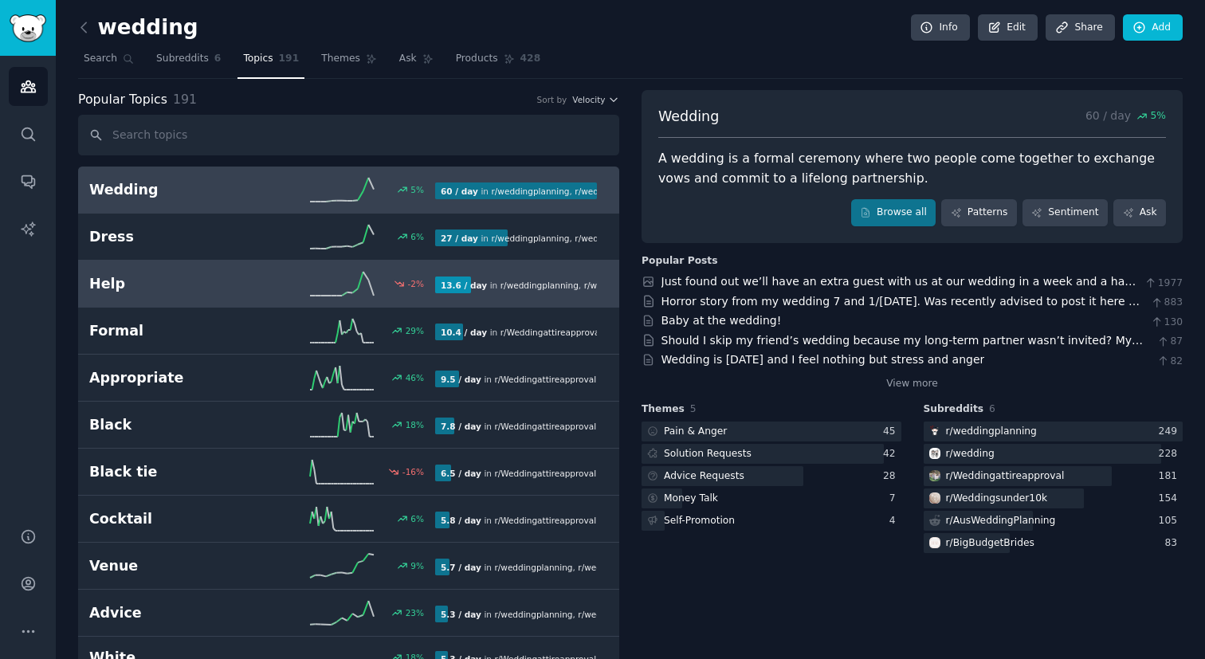
click at [285, 286] on div "-2 %" at bounding box center [348, 284] width 173 height 24
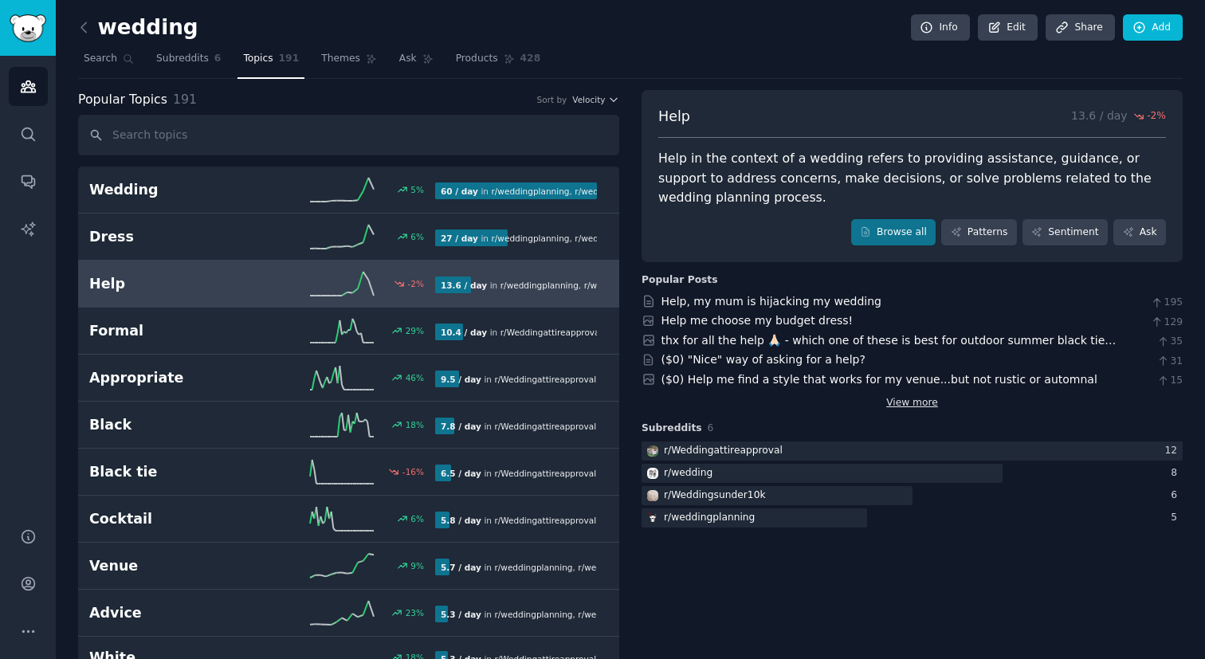
click at [910, 405] on link "View more" at bounding box center [912, 403] width 52 height 14
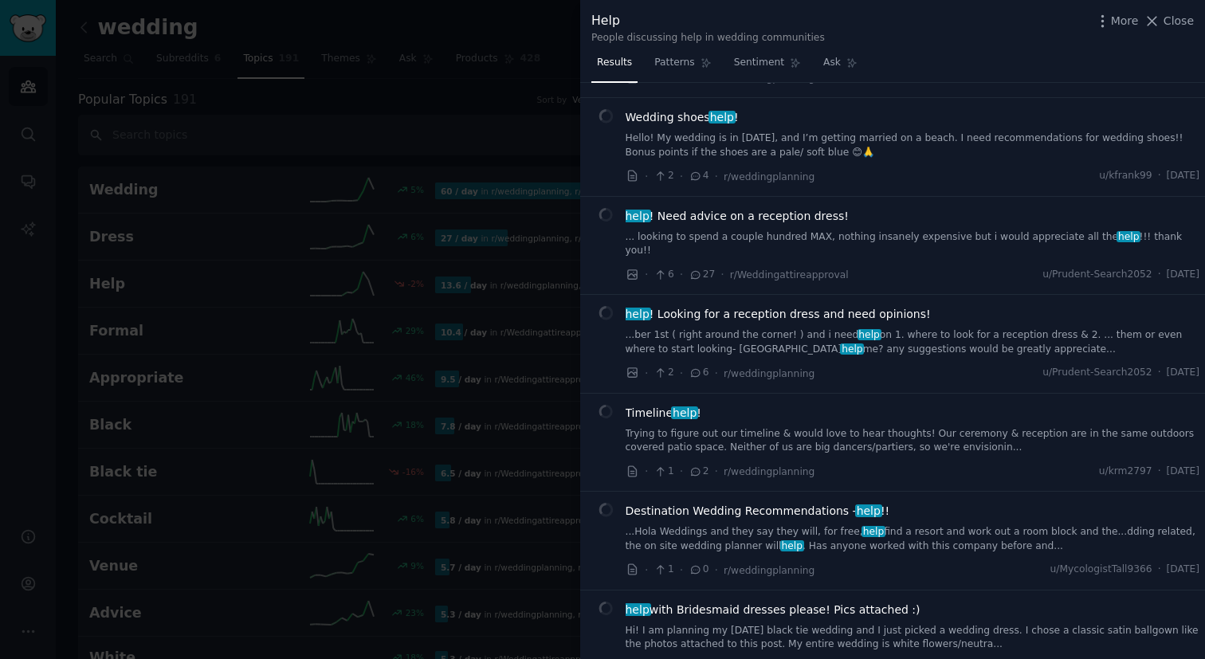
scroll to position [774, 0]
